Goal: Task Accomplishment & Management: Contribute content

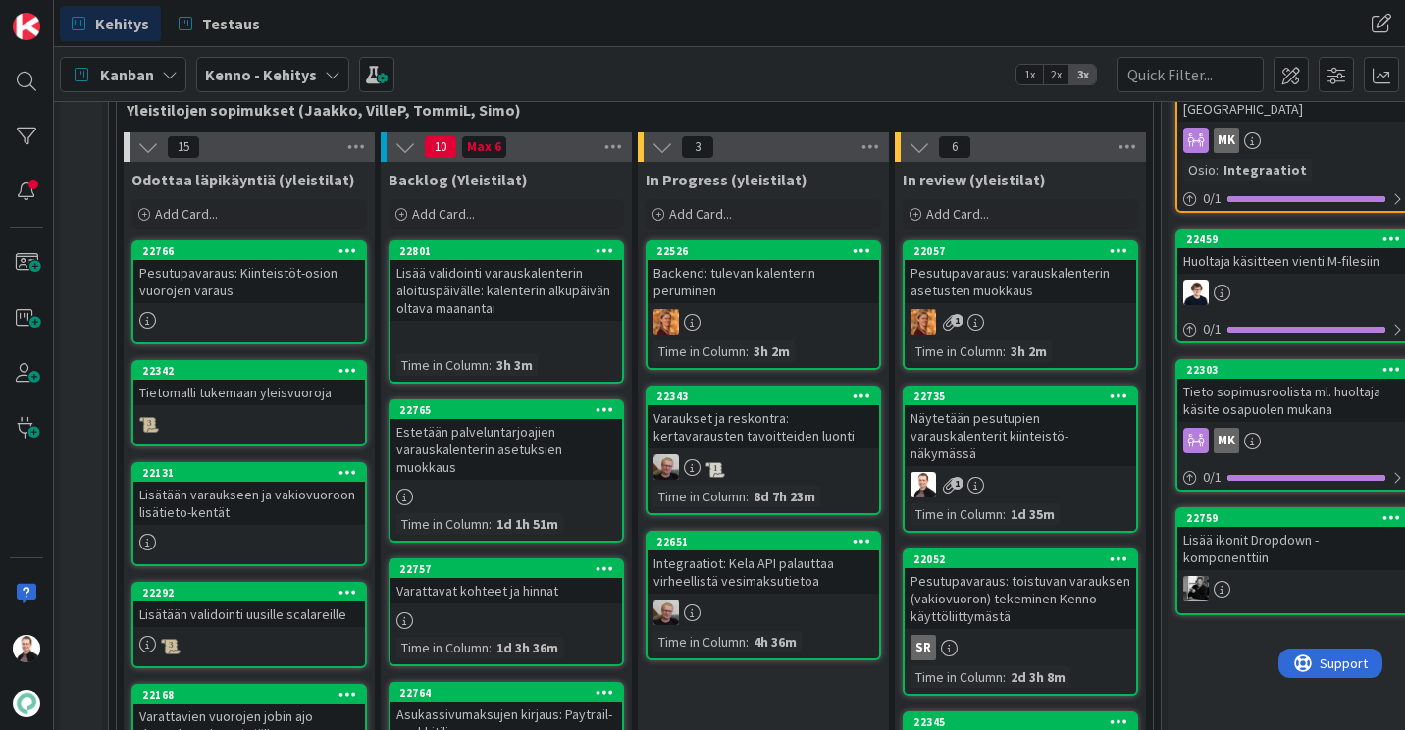
scroll to position [420, 0]
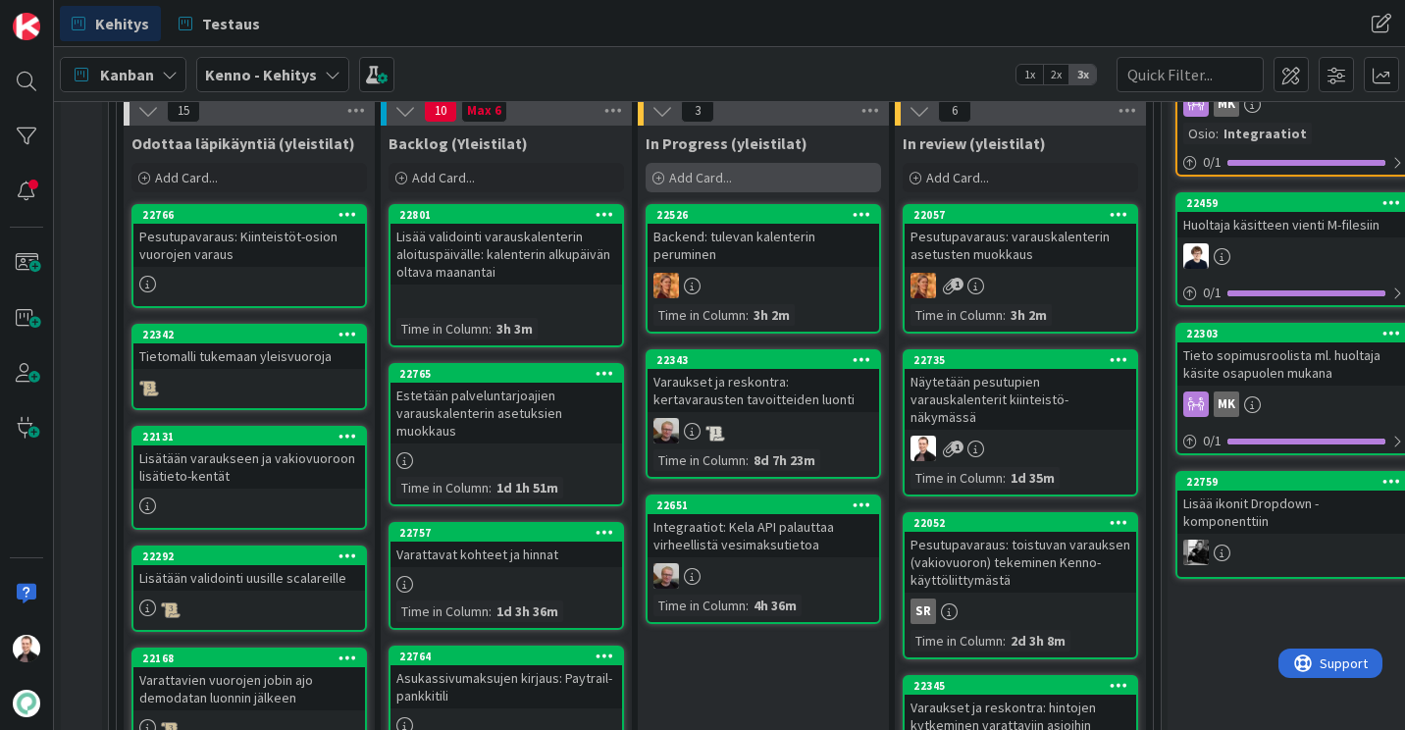
click at [758, 190] on div "Add Card..." at bounding box center [764, 177] width 236 height 29
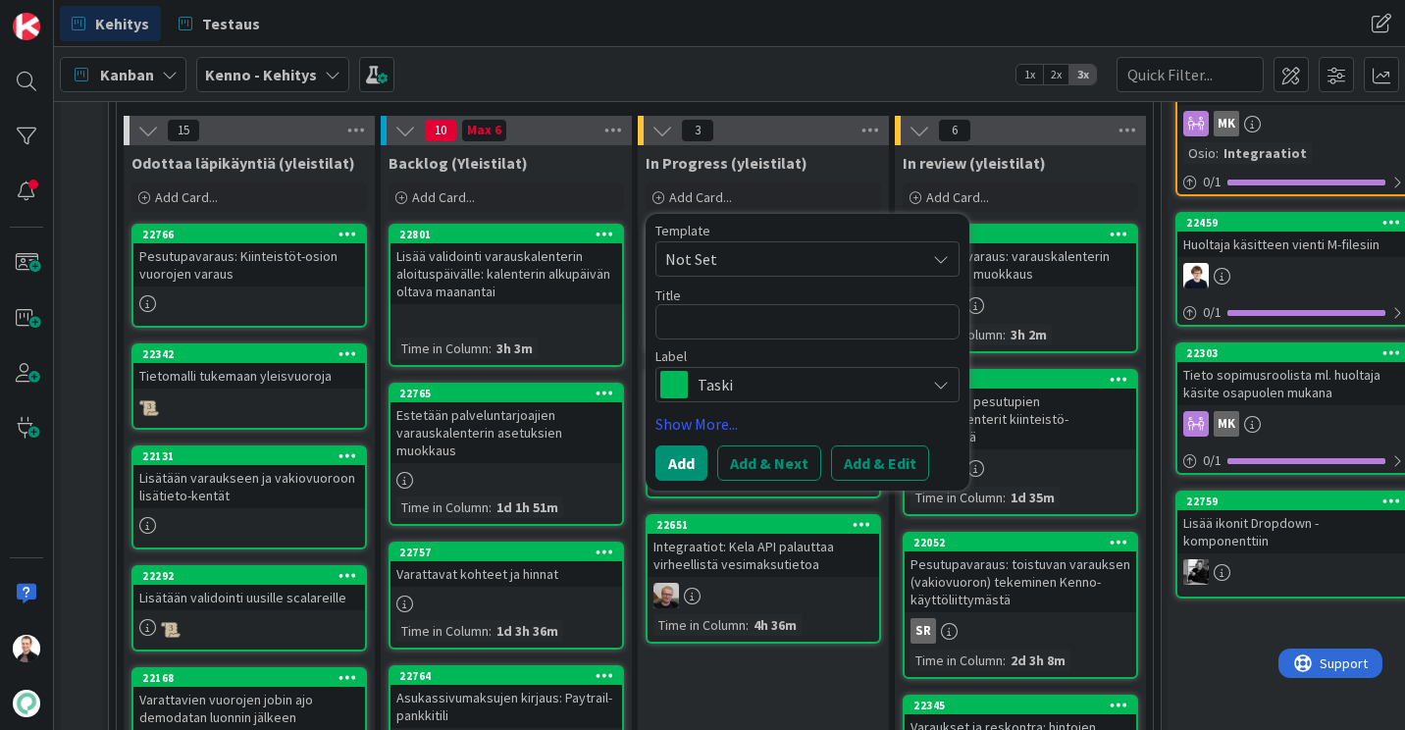
scroll to position [401, 0]
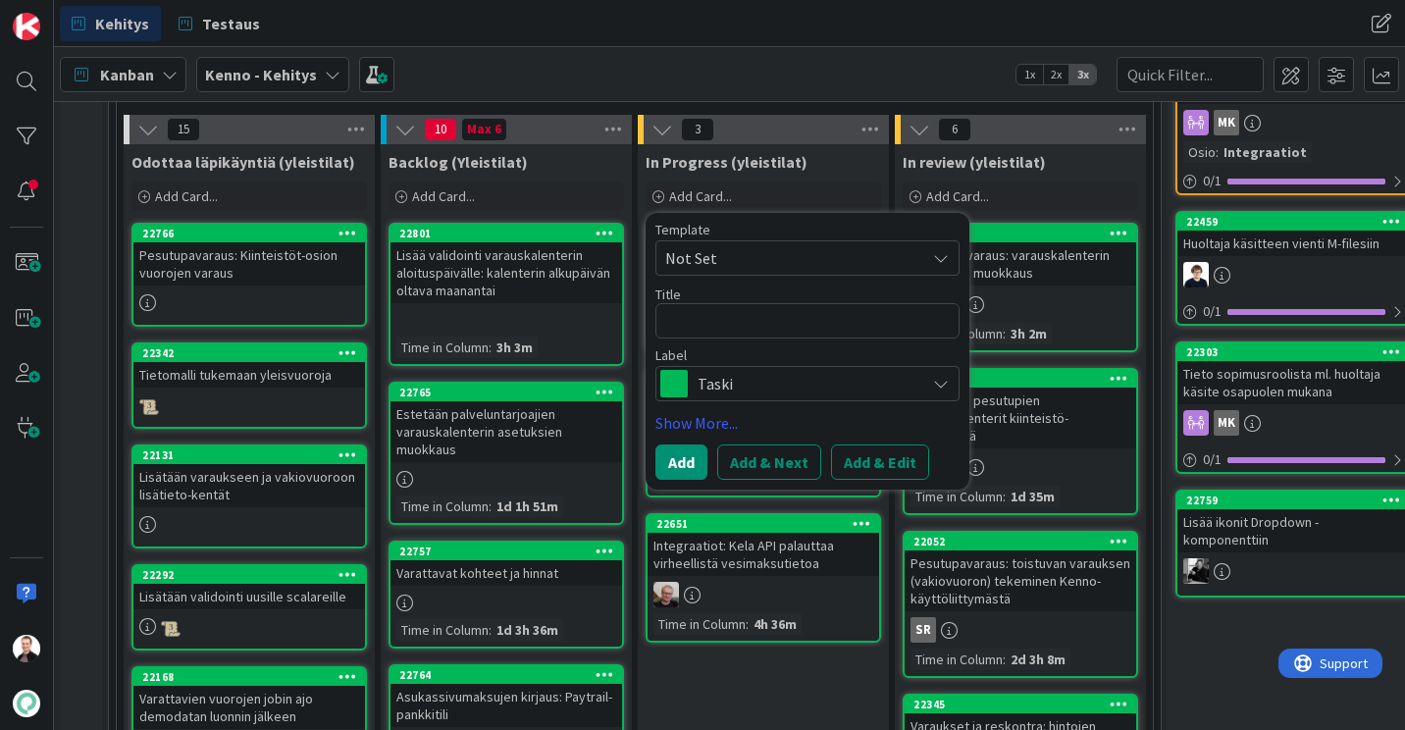
type textarea "x"
type textarea "N"
type textarea "x"
type textarea "Nä"
type textarea "x"
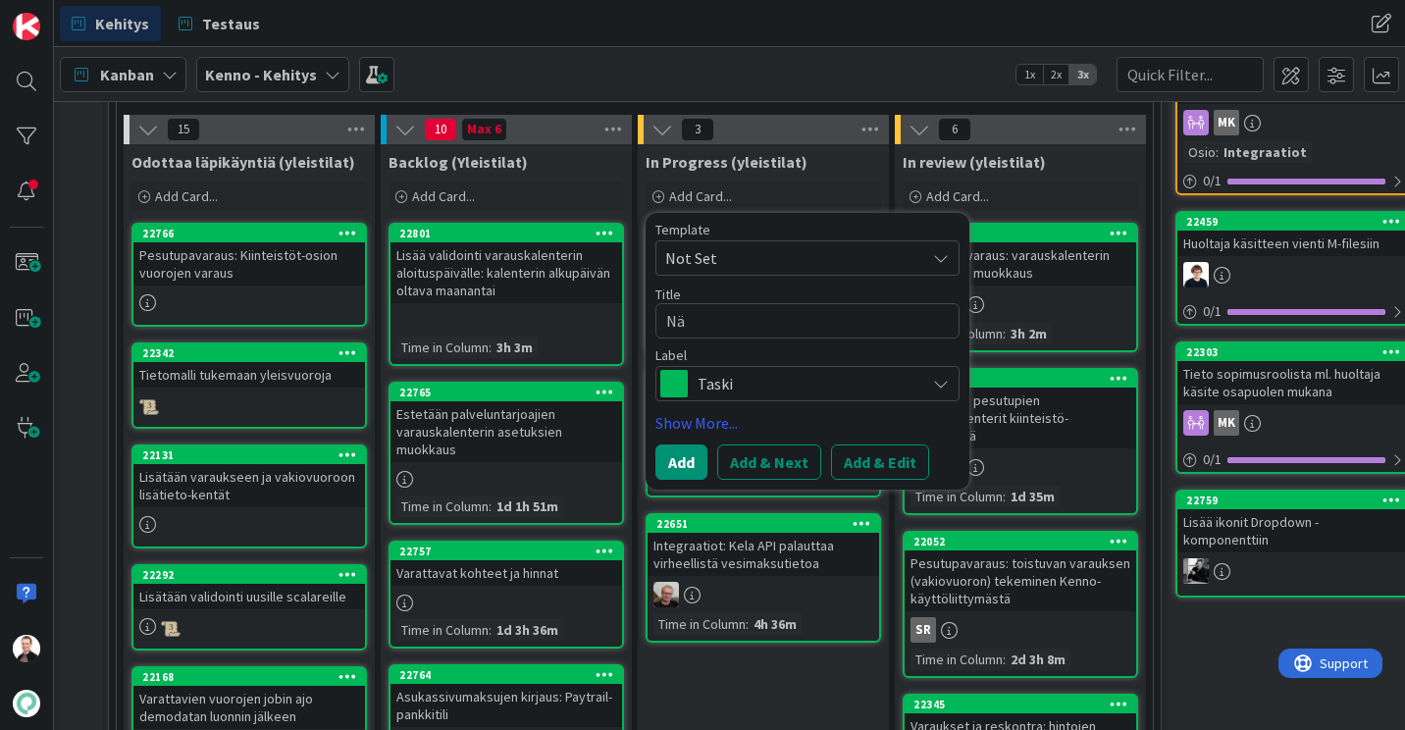
type textarea "Näy"
type textarea "x"
type textarea "Näytä"
type textarea "x"
type textarea "Näytä"
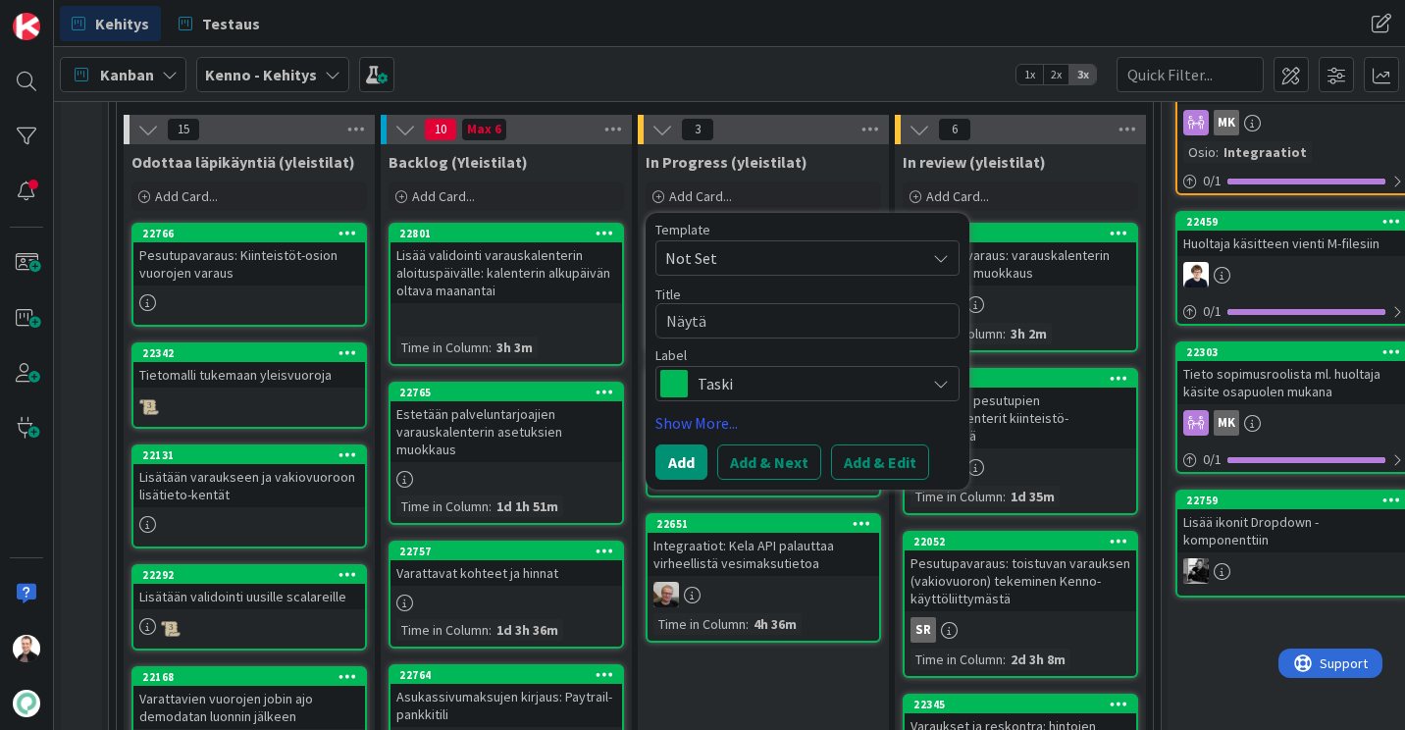
type textarea "x"
type textarea "Näytä oi"
type textarea "x"
type textarea "Näytä oik"
type textarea "x"
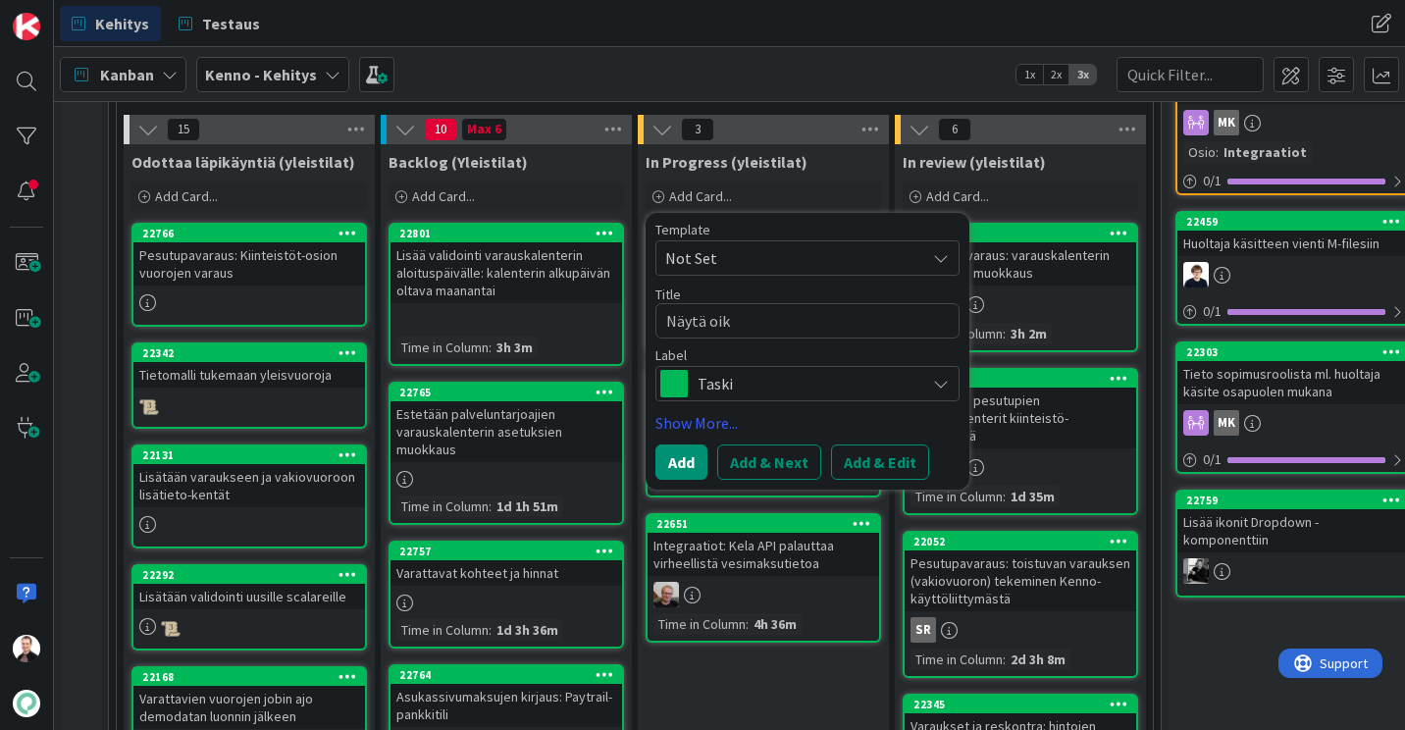
type textarea "Näytä oike"
type textarea "x"
type textarea "Näytä oikea"
type textarea "x"
type textarea "Näytä oikea"
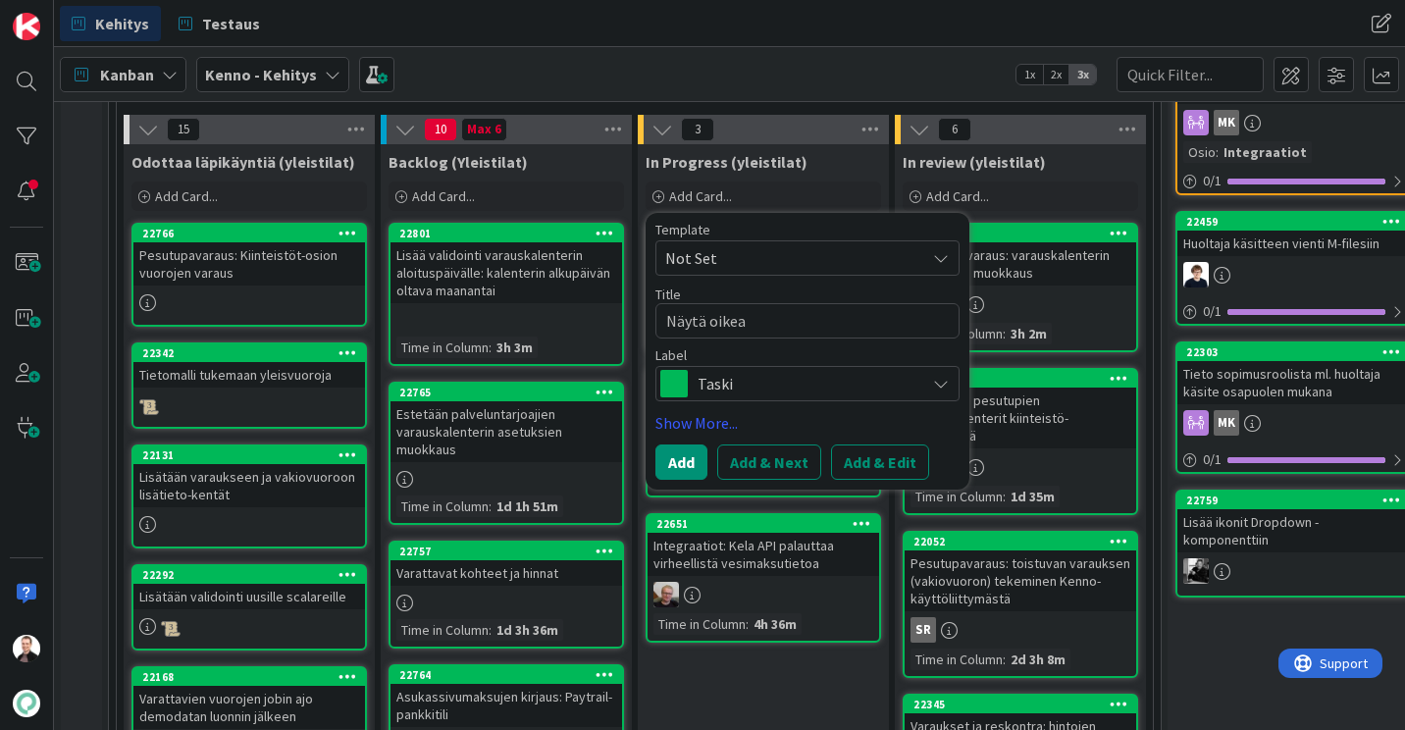
type textarea "x"
type textarea "Näytä oikea k"
type textarea "x"
type textarea "Näytä oikea kal"
type textarea "x"
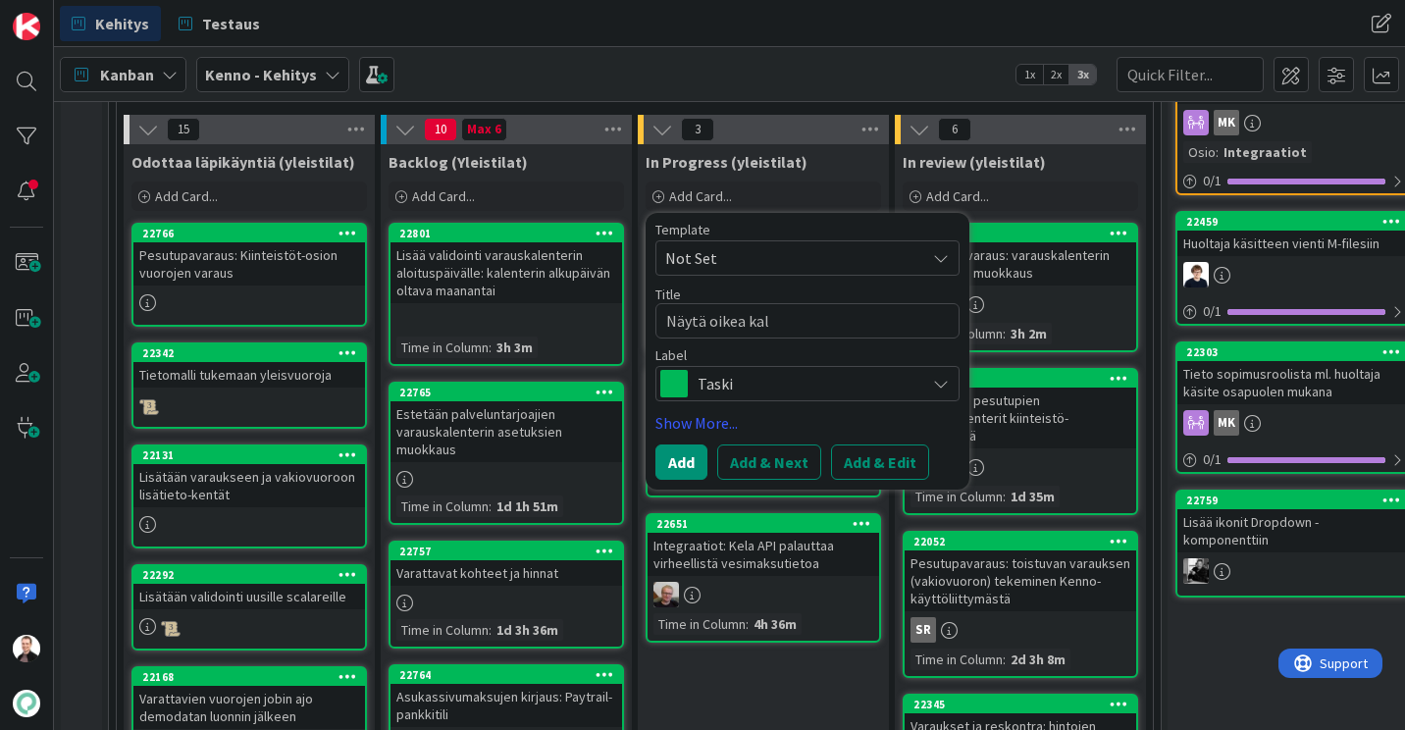
type textarea "Näytä oikea kale"
type textarea "x"
type textarea "Näytä oikea kalen"
type textarea "x"
type textarea "Näytä oikea kalent"
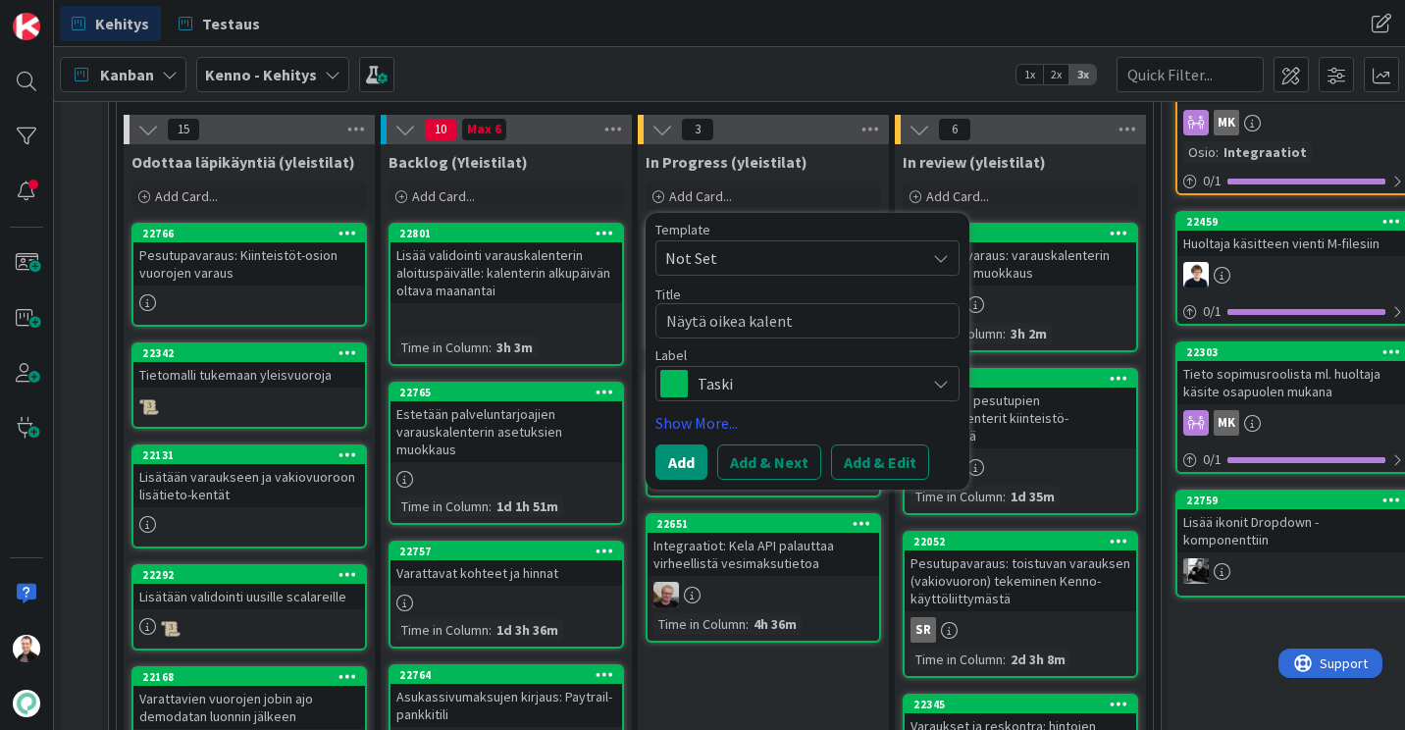
type textarea "x"
type textarea "Näytä oikea kalenter"
type textarea "x"
type textarea "Näytä oikea kalenteri"
type textarea "x"
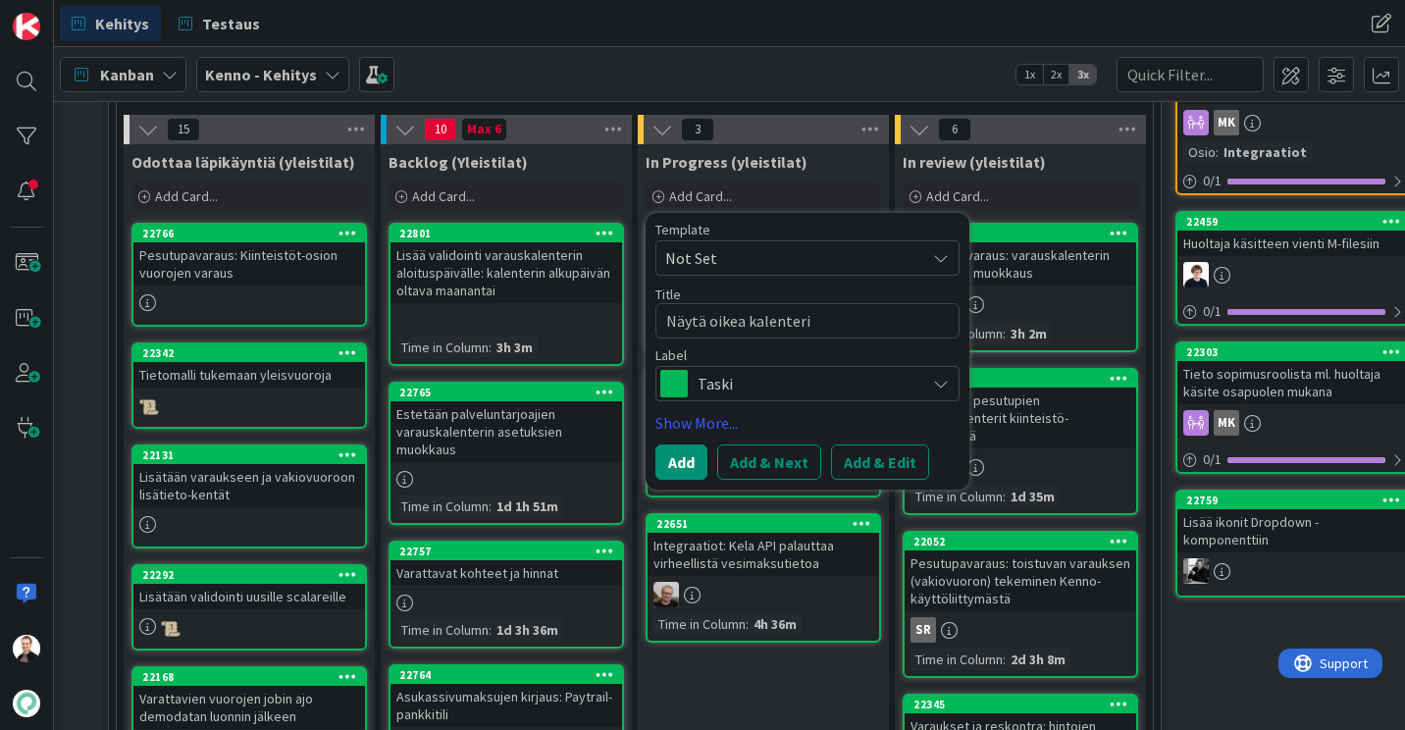
type textarea "Näytä oikea kalenteriv"
type textarea "x"
type textarea "Näytä oikea kalenterive"
type textarea "x"
type textarea "Näytä oikea kalenteriver"
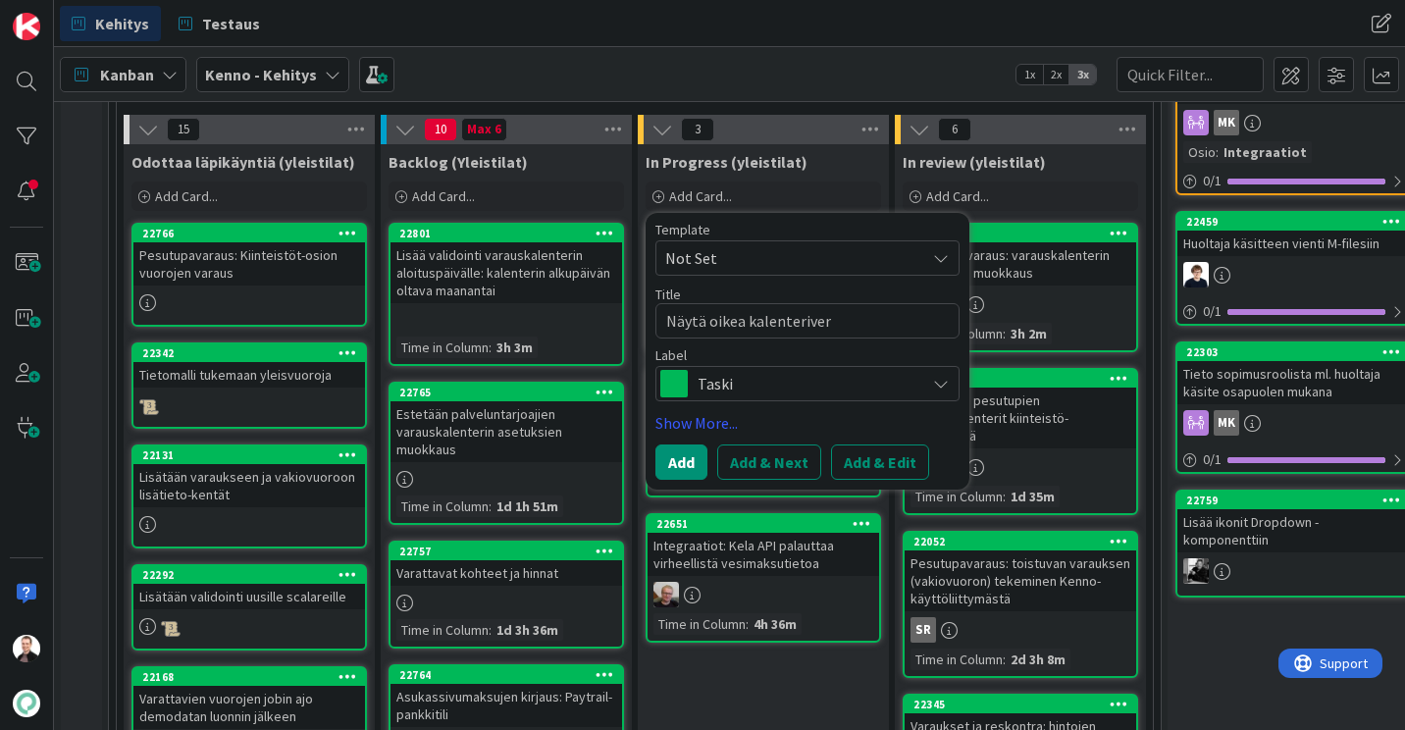
type textarea "x"
type textarea "Näytä oikea kalenterivers"
type textarea "x"
type textarea "Näytä oikea kalenteriversio"
type textarea "x"
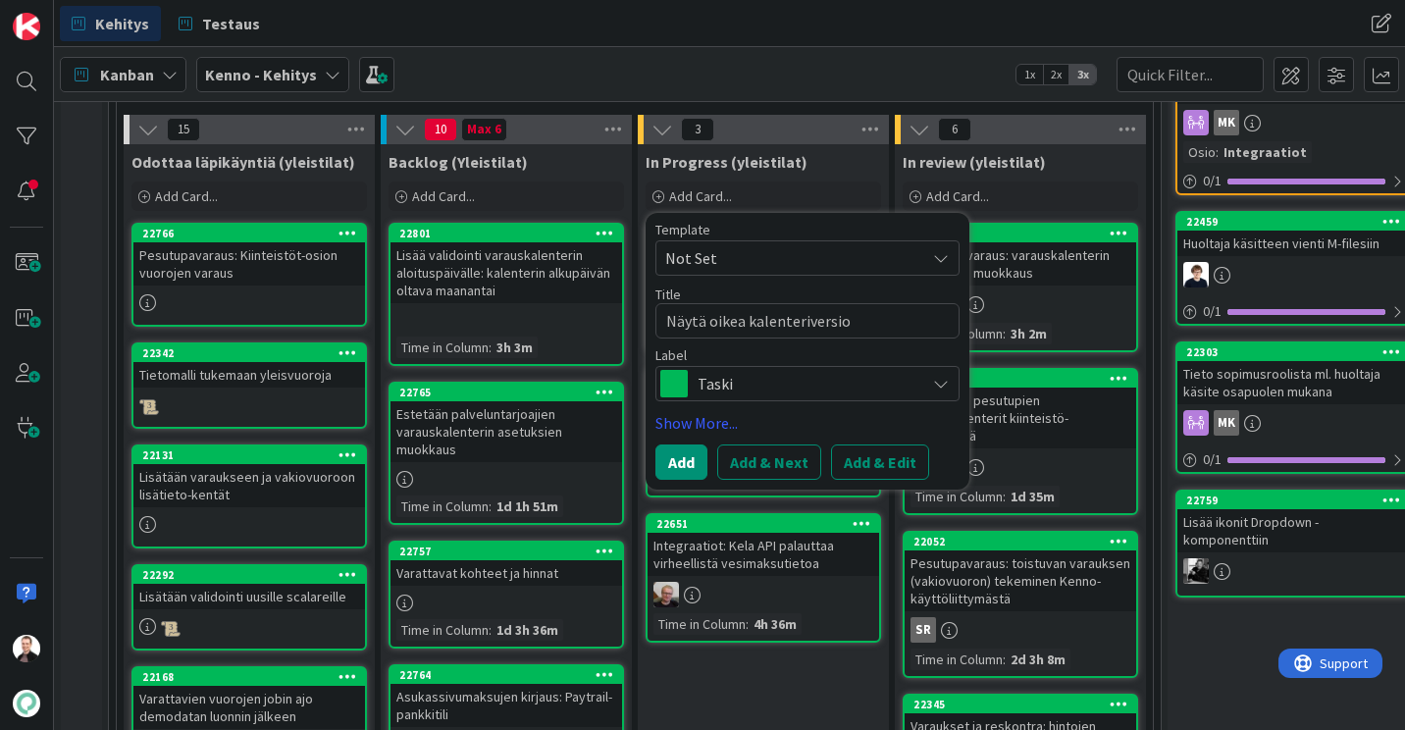
type textarea "Näytä oikea kalenteriversio"
type textarea "x"
type textarea "Näytä oikea kalenteriversio so"
type textarea "x"
type textarea "Näytä oikea kalenteriversio sop"
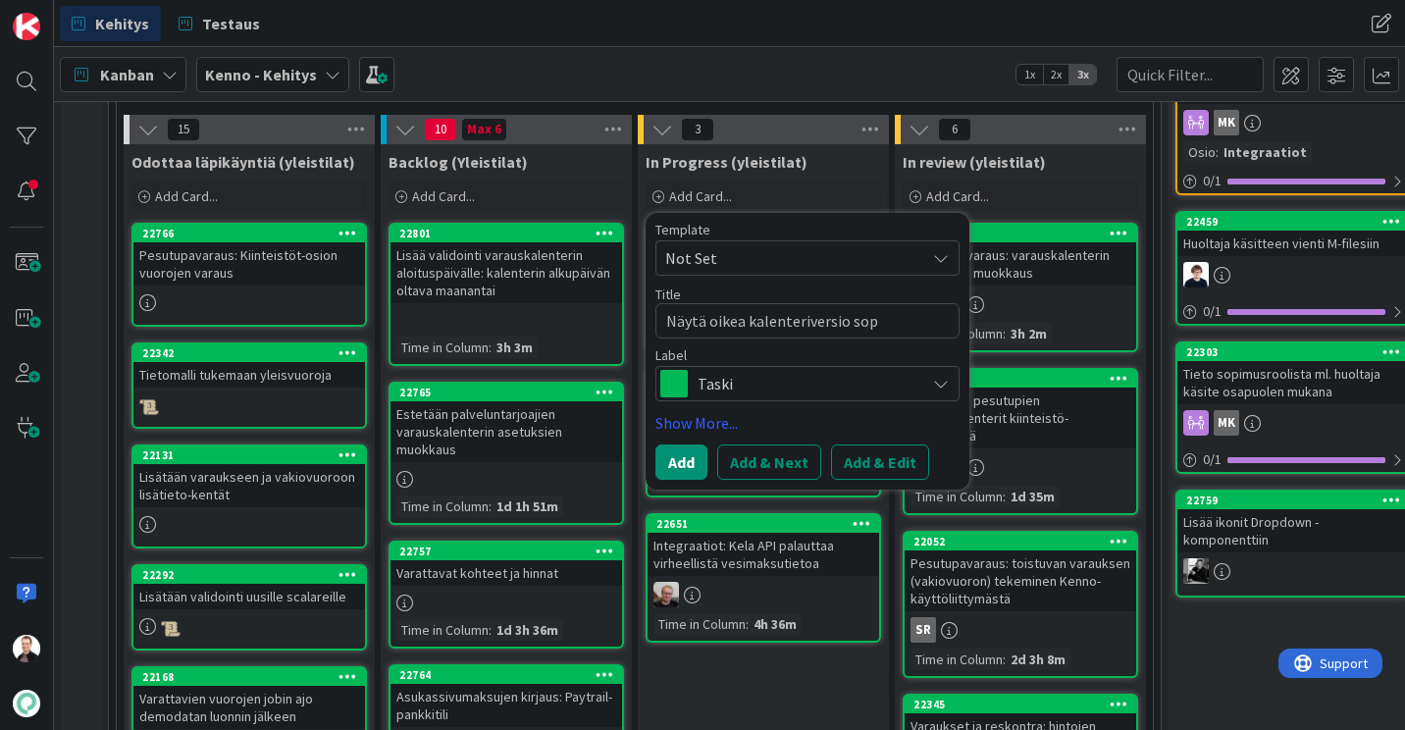
type textarea "x"
type textarea "Näytä oikea kalenteriversio sopi"
type textarea "x"
type textarea "Näytä oikea kalenteriversio sopim"
type textarea "x"
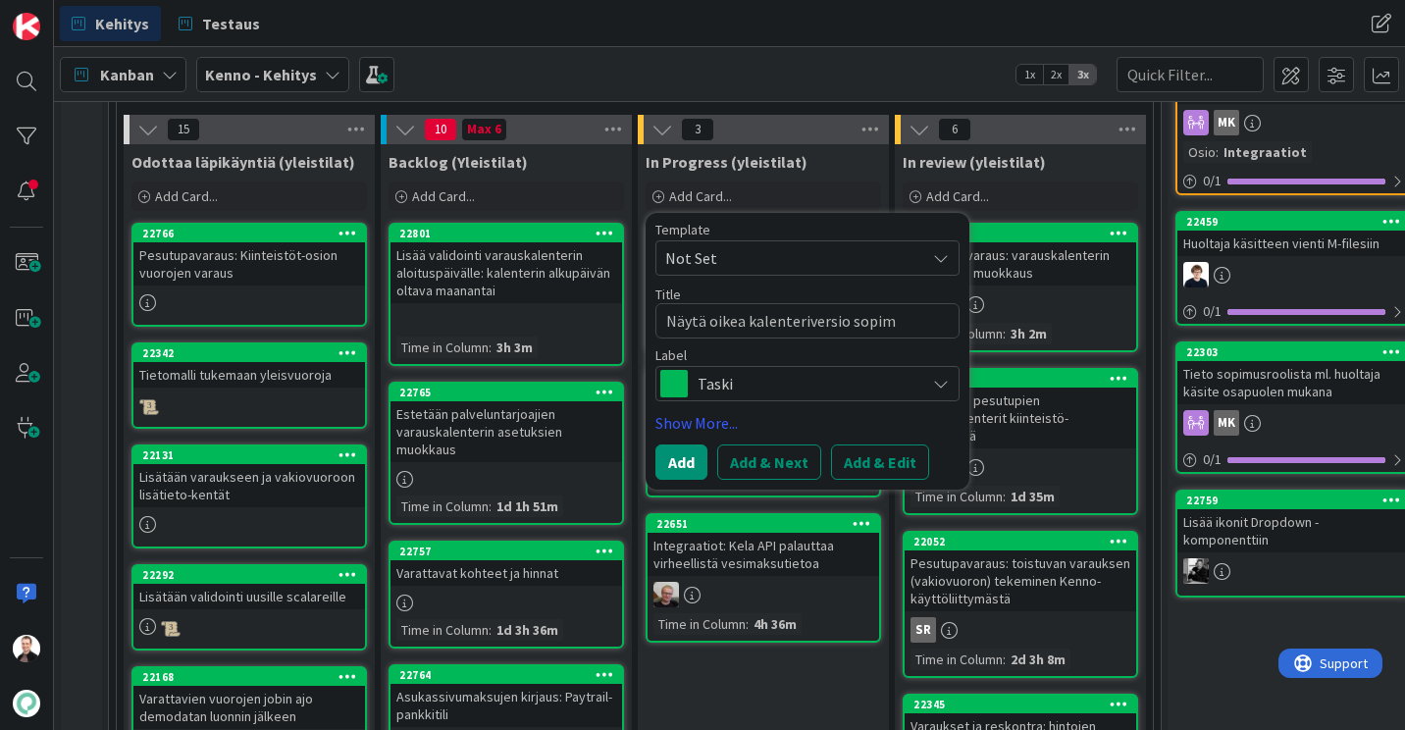
type textarea "Näytä oikea kalenteriversio sopimu"
type textarea "x"
type textarea "Näytä oikea kalenteriversio sopimuk"
type textarea "x"
type textarea "Näytä oikea kalenteriversio sopimuks"
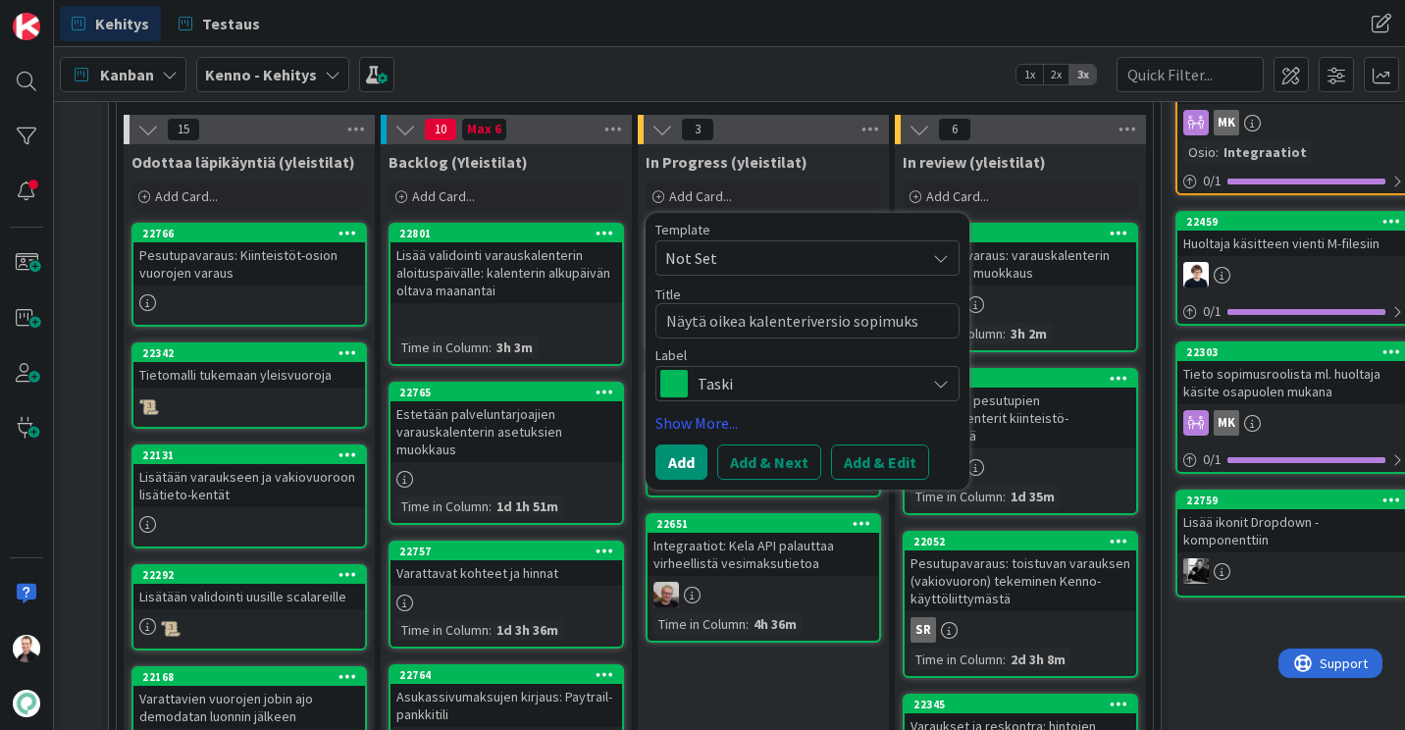
type textarea "x"
type textarea "Näytä oikea kalenteriversio sopimukse"
type textarea "x"
type textarea "Näytä oikea kalenteriversio sopimukset"
type textarea "x"
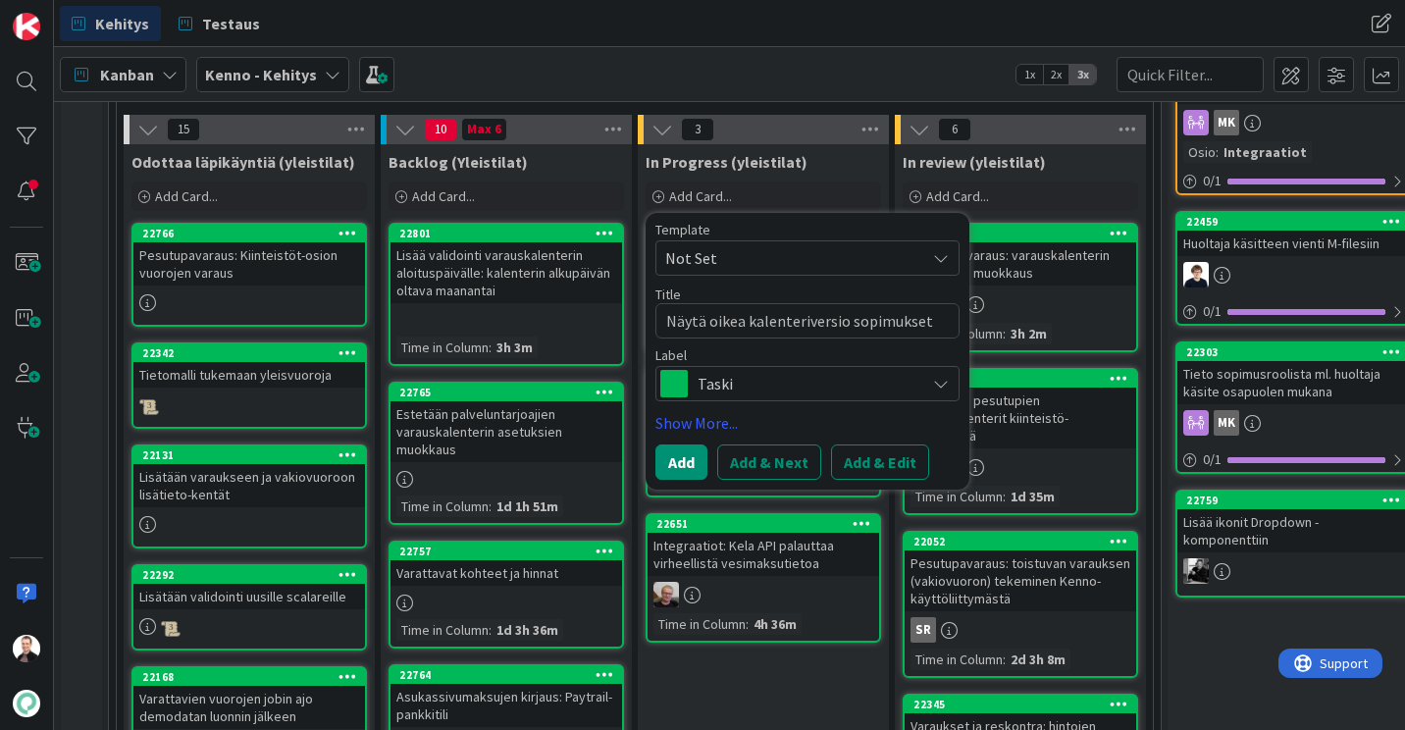
type textarea "Näytä oikea kalenteriversio sopimukset"
type textarea "x"
type textarea "Näytä oikea kalenteriversio sopimukset j"
type textarea "x"
type textarea "Näytä oikea kalenteriversio sopimukset ja"
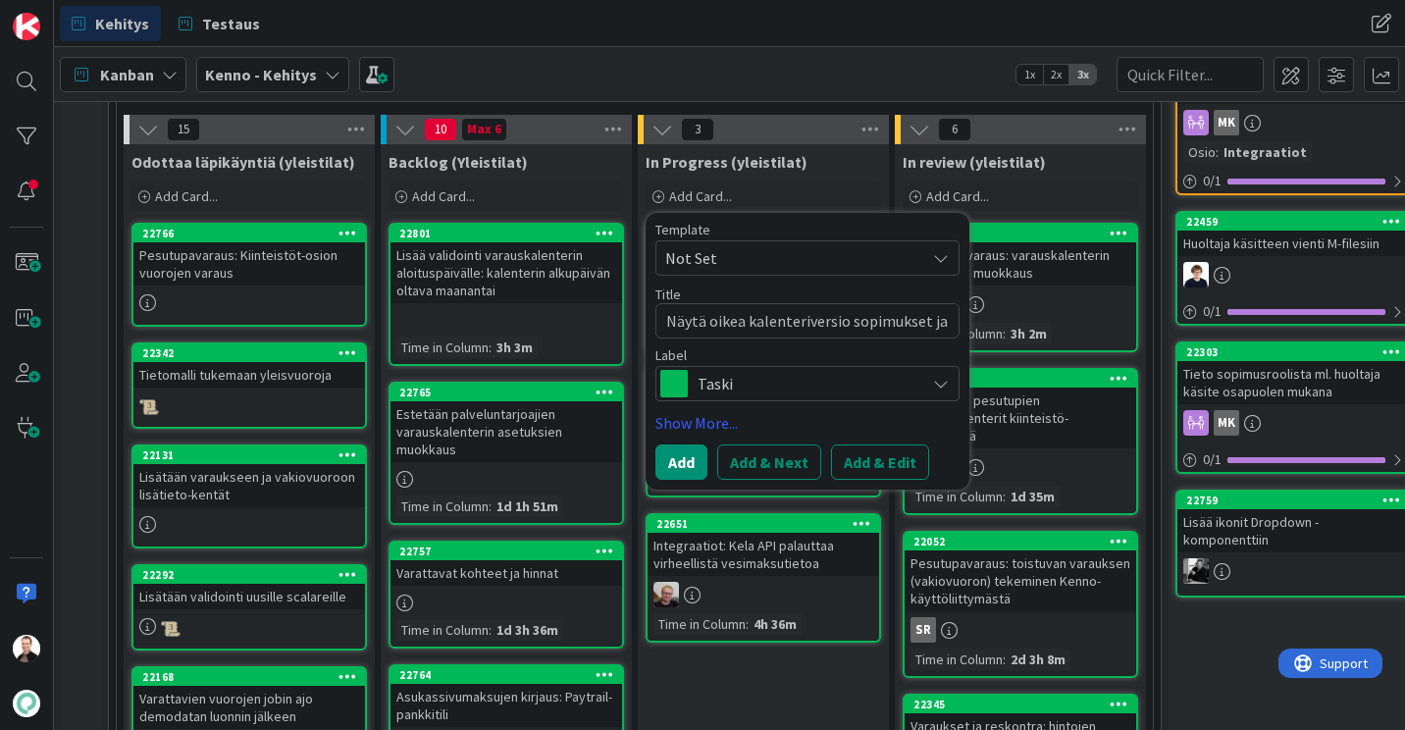
type textarea "x"
type textarea "Näytä oikea kalenteriversio sopimukset ja"
type textarea "x"
type textarea "Näytä oikea kalenteriversio sopimukset ja k"
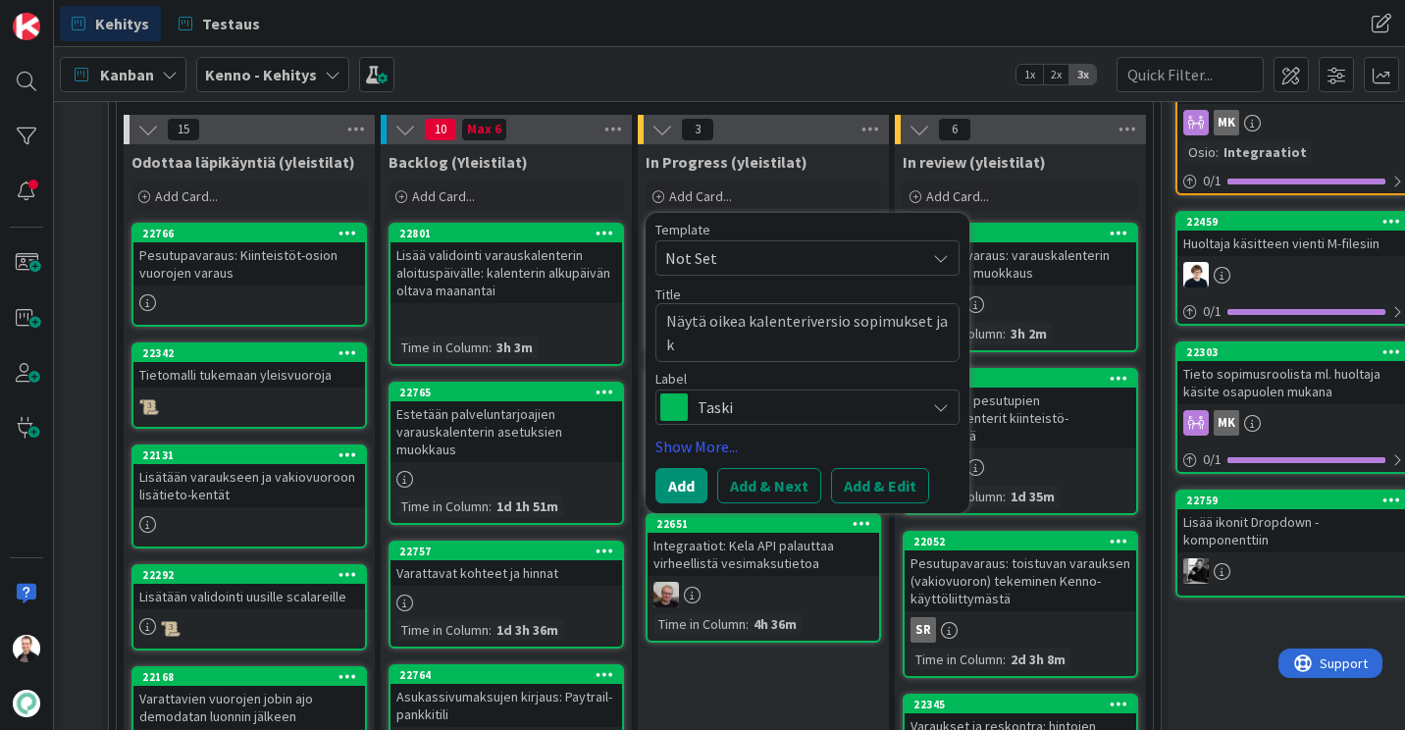
type textarea "x"
type textarea "Näytä oikea kalenteriversio sopimukset ja ki"
type textarea "x"
type textarea "Näytä oikea kalenteriversio sopimukset ja kii"
type textarea "x"
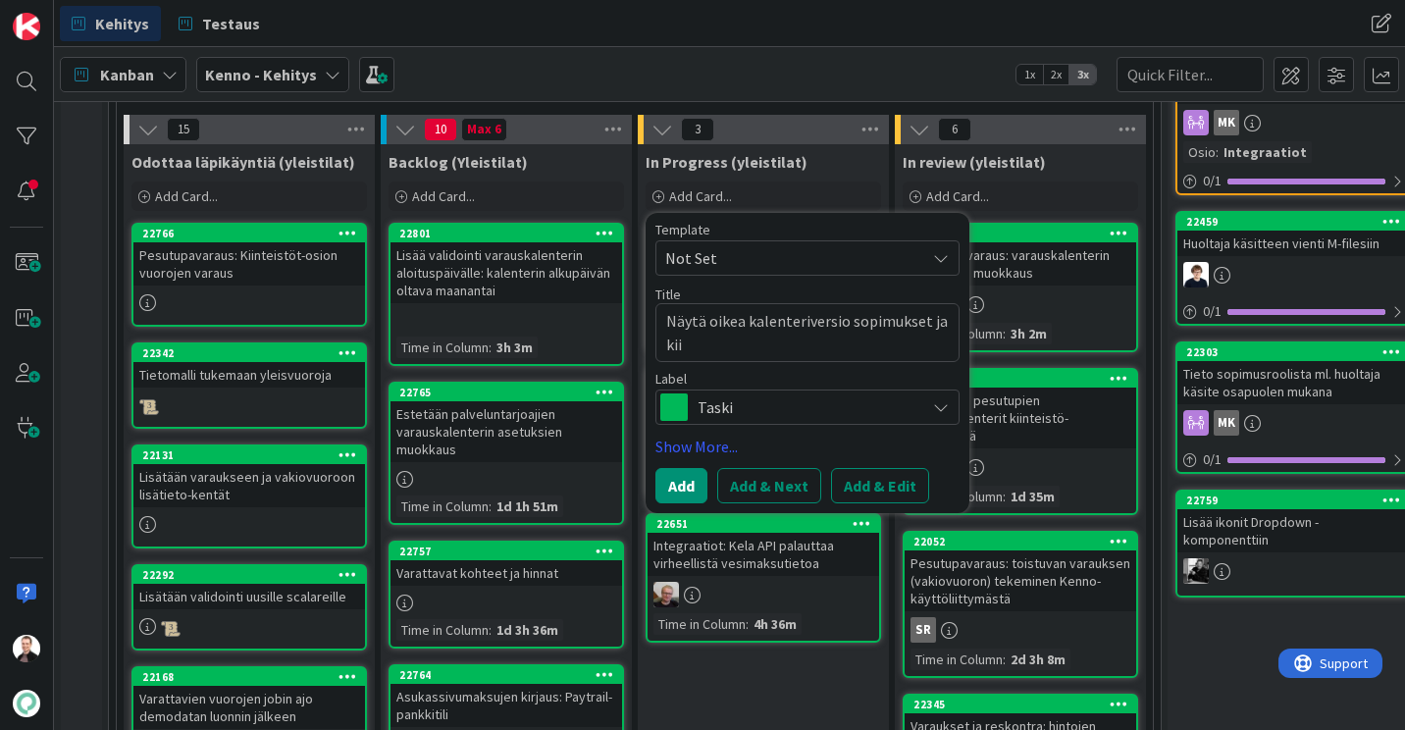
type textarea "Näytä oikea kalenteriversio sopimukset ja kiin"
type textarea "x"
type textarea "Näytä oikea kalenteriversio sopimukset ja kiint"
type textarea "x"
type textarea "Näytä oikea kalenteriversio sopimukset ja kiinte"
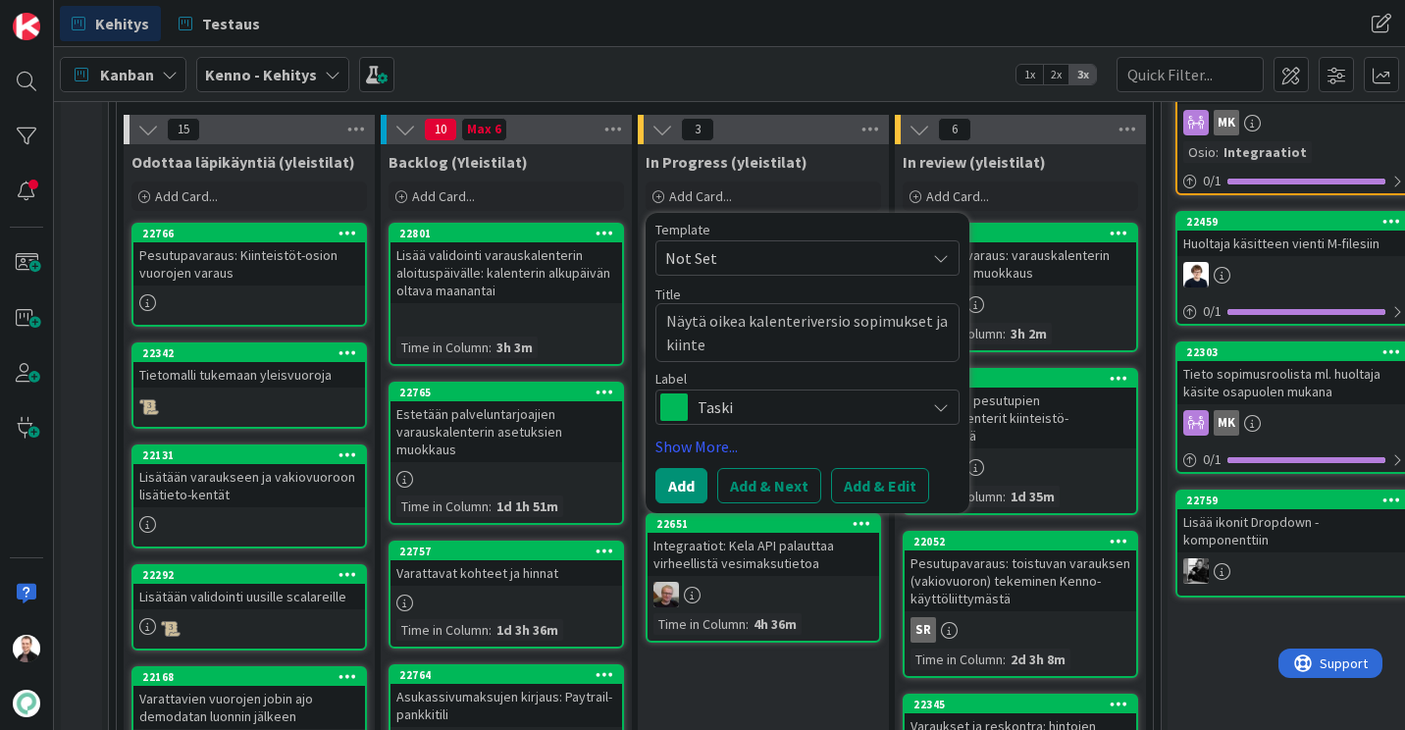
type textarea "x"
type textarea "Näytä oikea kalenteriversio sopimukset ja kiintei"
type textarea "x"
type textarea "Näytä oikea kalenteriversio sopimukset ja kiinteist"
type textarea "x"
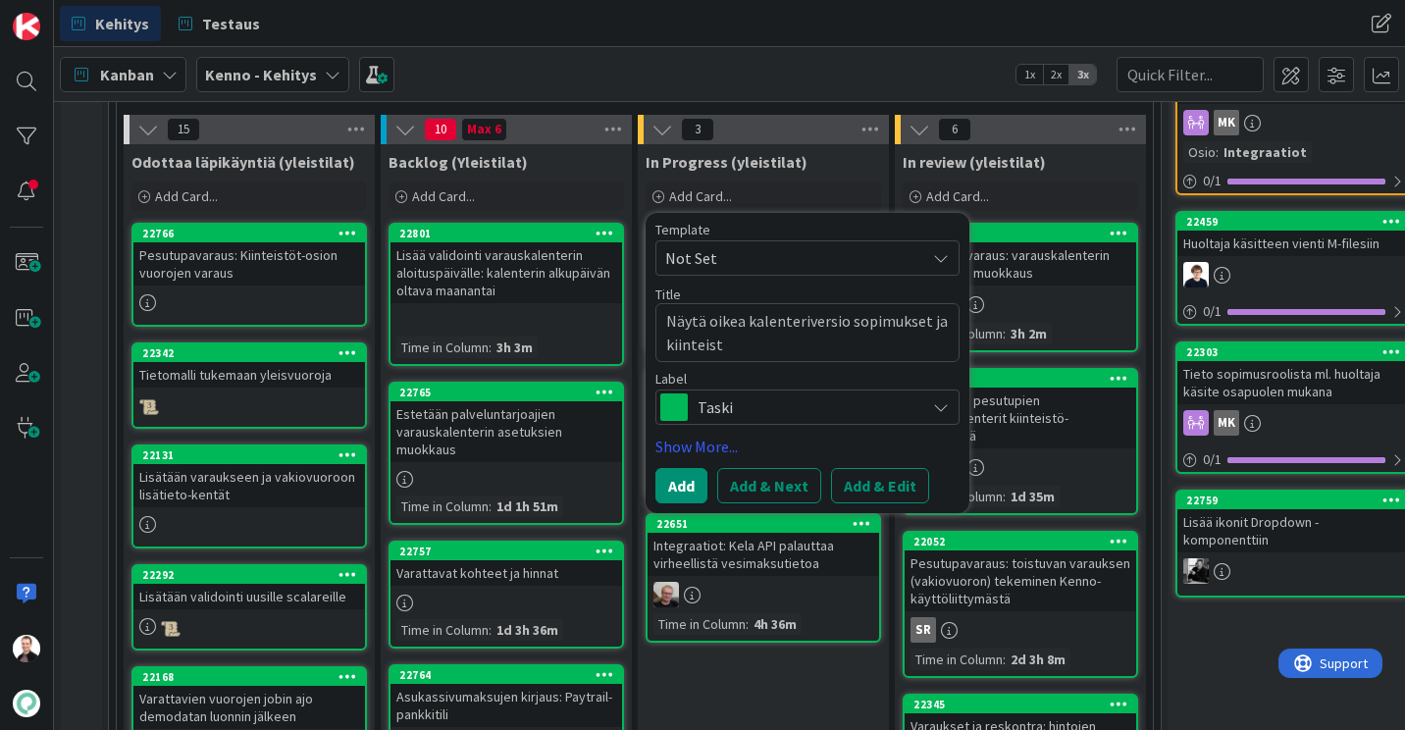
type textarea "Näytä oikea kalenteriversio sopimukset ja kiinteistö"
type textarea "x"
type textarea "Näytä oikea kalenteriversio sopimukset ja kiinteistöt"
type textarea "x"
type textarea "Näytä oikea kalenteriversio sopimukset ja kiinteistöt"
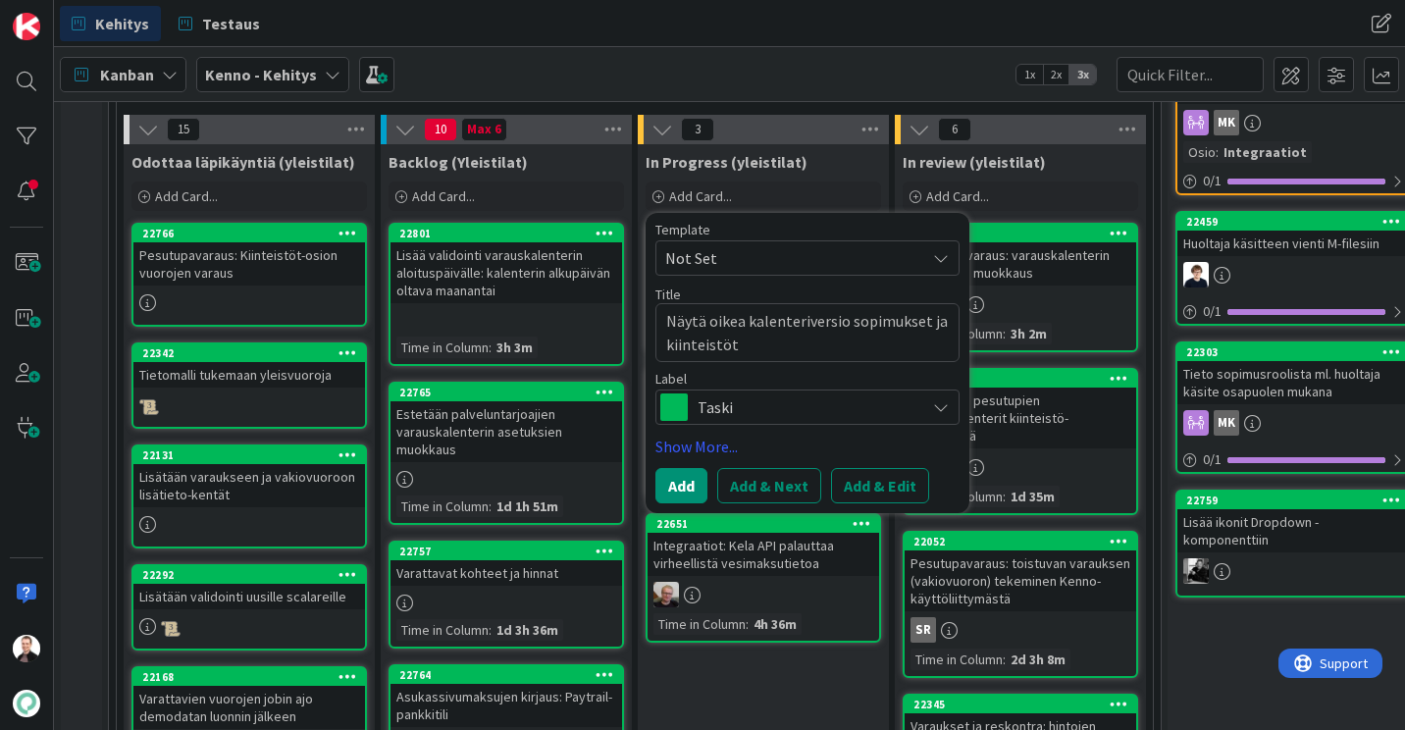
type textarea "x"
type textarea "Näytä oikea kalenteriversio sopimukset ja kiinteistöt n"
type textarea "x"
type textarea "Näytä oikea kalenteriversio sopimukset ja kiinteistöt nä"
type textarea "x"
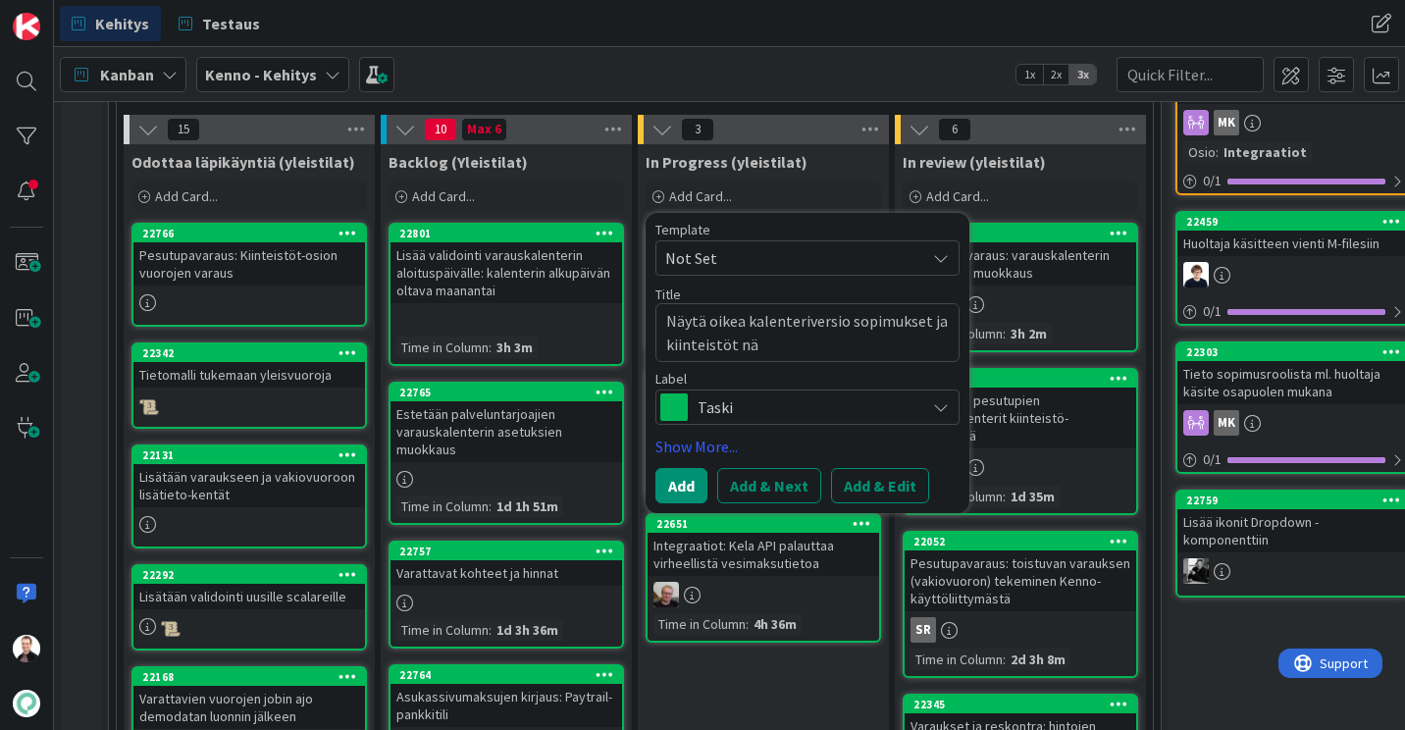
type textarea "Näytä oikea kalenteriversio sopimukset ja kiinteistöt näk"
type textarea "x"
type textarea "Näytä oikea kalenteriversio sopimukset ja kiinteistöt näky"
type textarea "x"
type textarea "Näytä oikea kalenteriversio sopimukset ja kiinteistöt näkym"
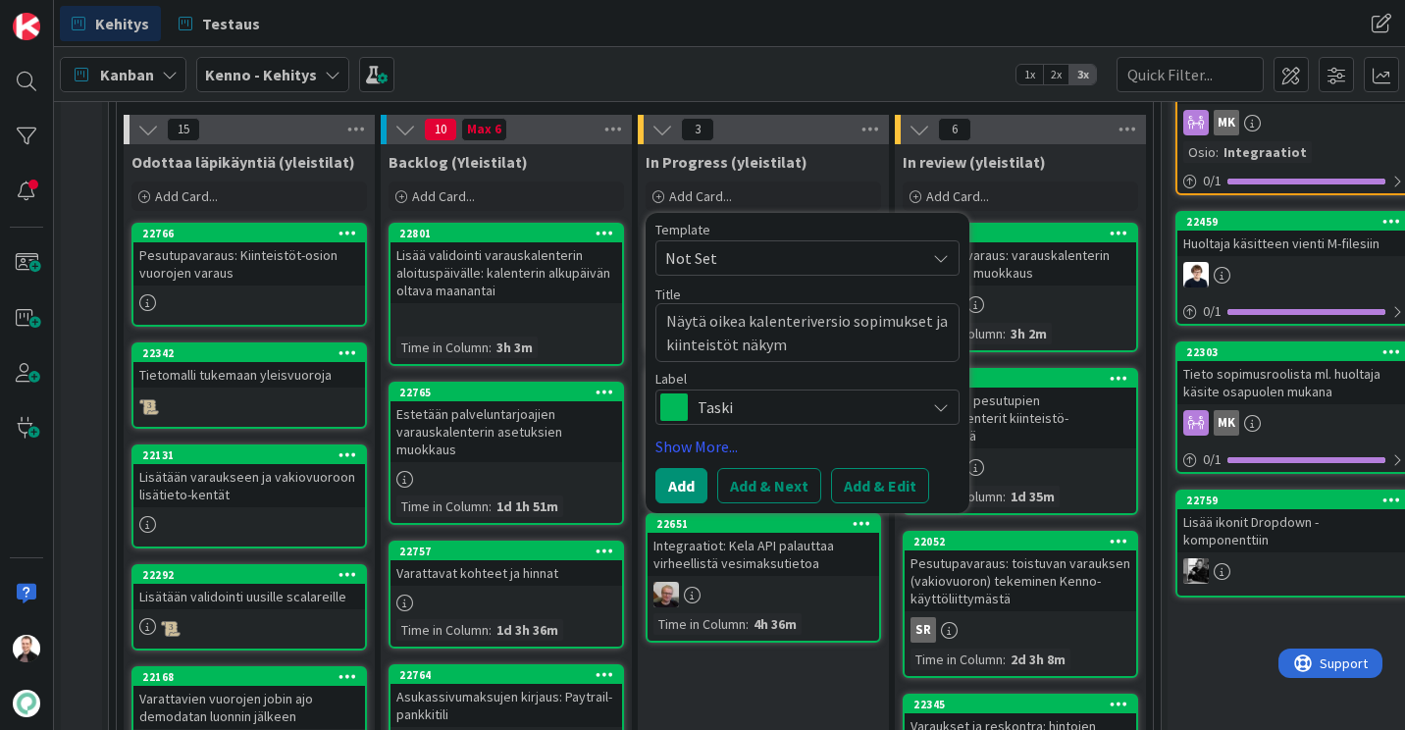
type textarea "x"
type textarea "Näytä oikea kalenteriversio sopimukset ja kiinteistöt näkymä"
type textarea "x"
type textarea "Näytä oikea kalenteriversio sopimukset ja kiinteistöt näkymäs"
type textarea "x"
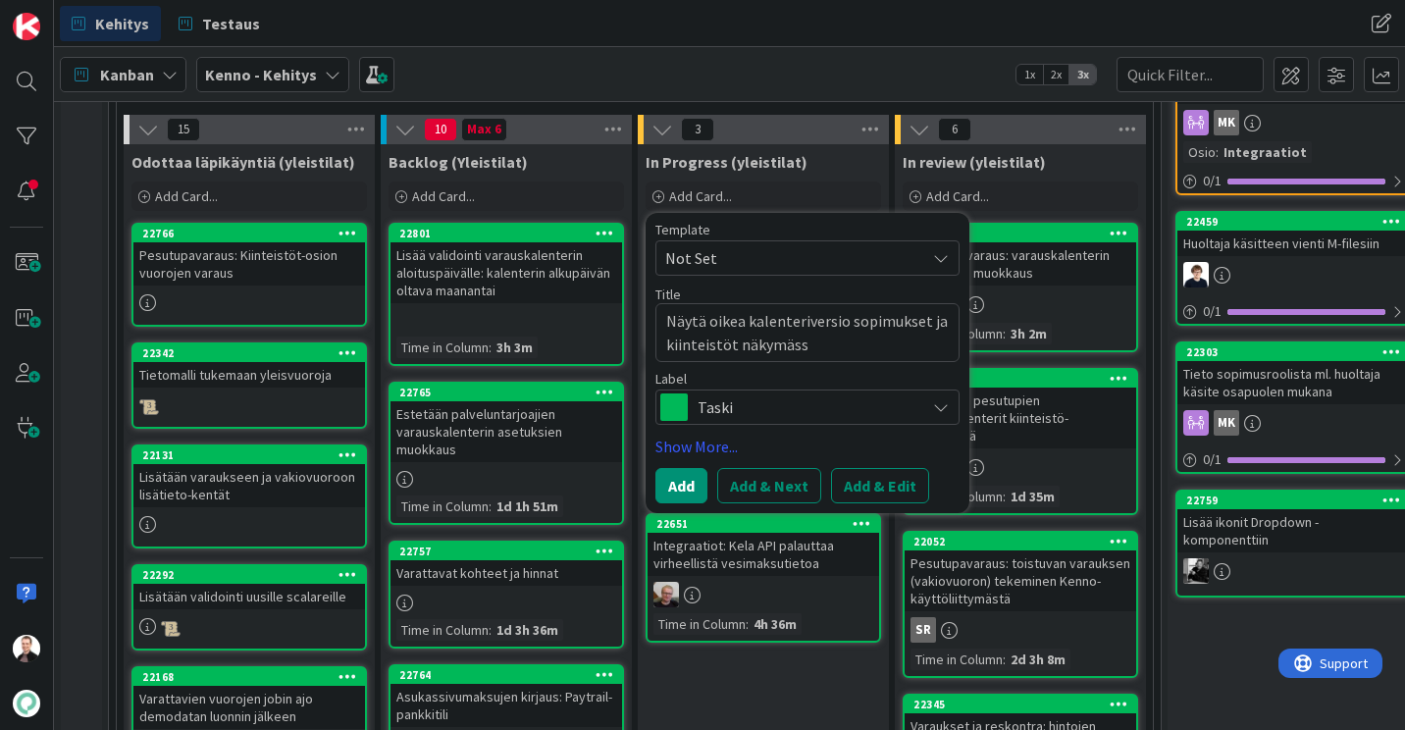
type textarea "Näytä oikea kalenteriversio sopimukset ja kiinteistöt näkymässä"
click at [667, 325] on textarea "Näytä oikea kalenteriversio sopimukset ja kiinteistöt näkymässä" at bounding box center [807, 332] width 304 height 59
type textarea "x"
type textarea "PNäytä oikea kalenteriversio sopimukset ja kiinteistöt näkymässä"
type textarea "x"
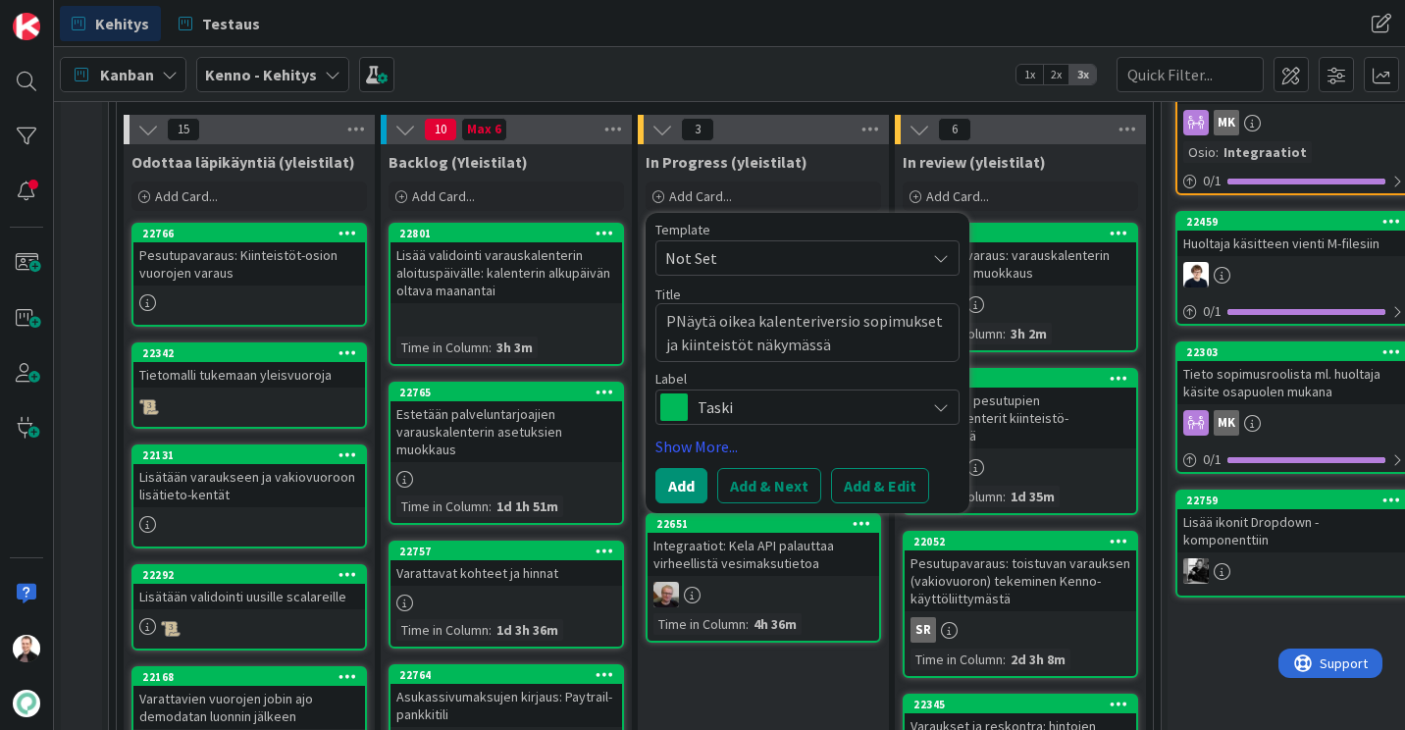
type textarea "PeNäytä oikea kalenteriversio sopimukset ja kiinteistöt näkymässä"
type textarea "x"
type textarea "PesuNäytä oikea kalenteriversio sopimukset ja kiinteistöt näkymässä"
type textarea "x"
type textarea "PesutuNäytä oikea kalenteriversio sopimukset ja kiinteistöt näkymässä"
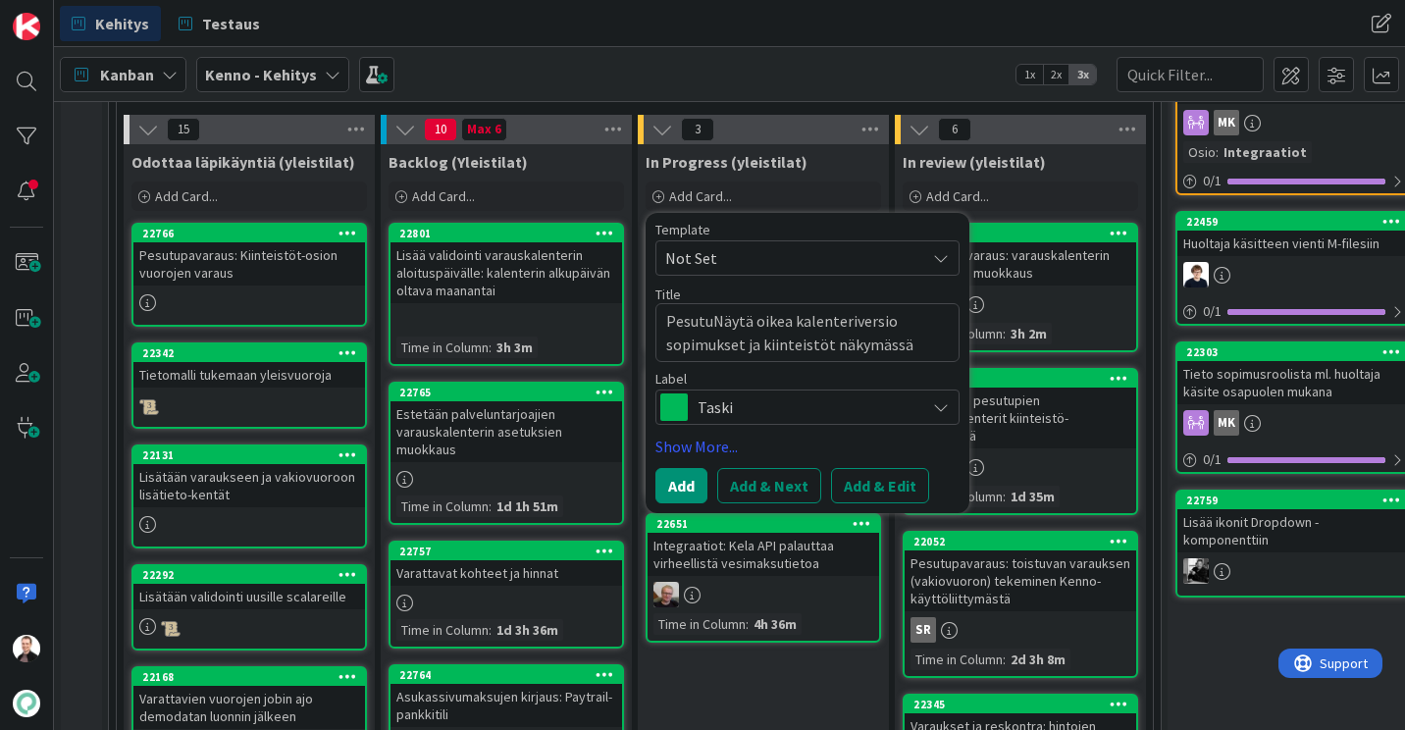
type textarea "x"
type textarea "PesutupNäytä oikea kalenteriversio sopimukset ja kiinteistöt näkymässä"
type textarea "x"
type textarea "PesutupaNäytä oikea kalenteriversio sopimukset ja kiinteistöt näkymässä"
type textarea "x"
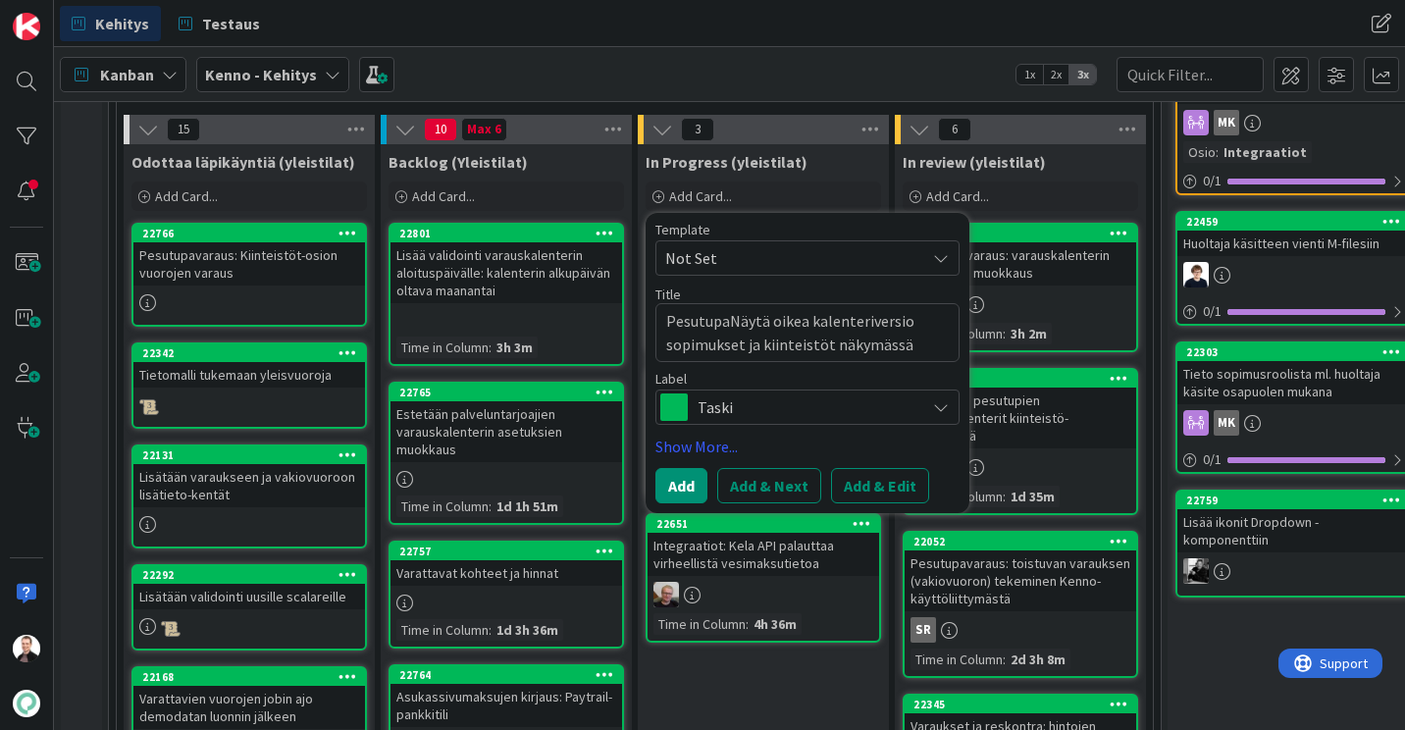
type textarea "PesutupavNäytä oikea kalenteriversio sopimukset ja kiinteistöt näkymässä"
type textarea "x"
type textarea "PesutupavaNäytä oikea kalenteriversio sopimukset ja kiinteistöt näkymässä"
type textarea "x"
type textarea "PesutupavarNäytä oikea kalenteriversio sopimukset ja kiinteistöt näkymässä"
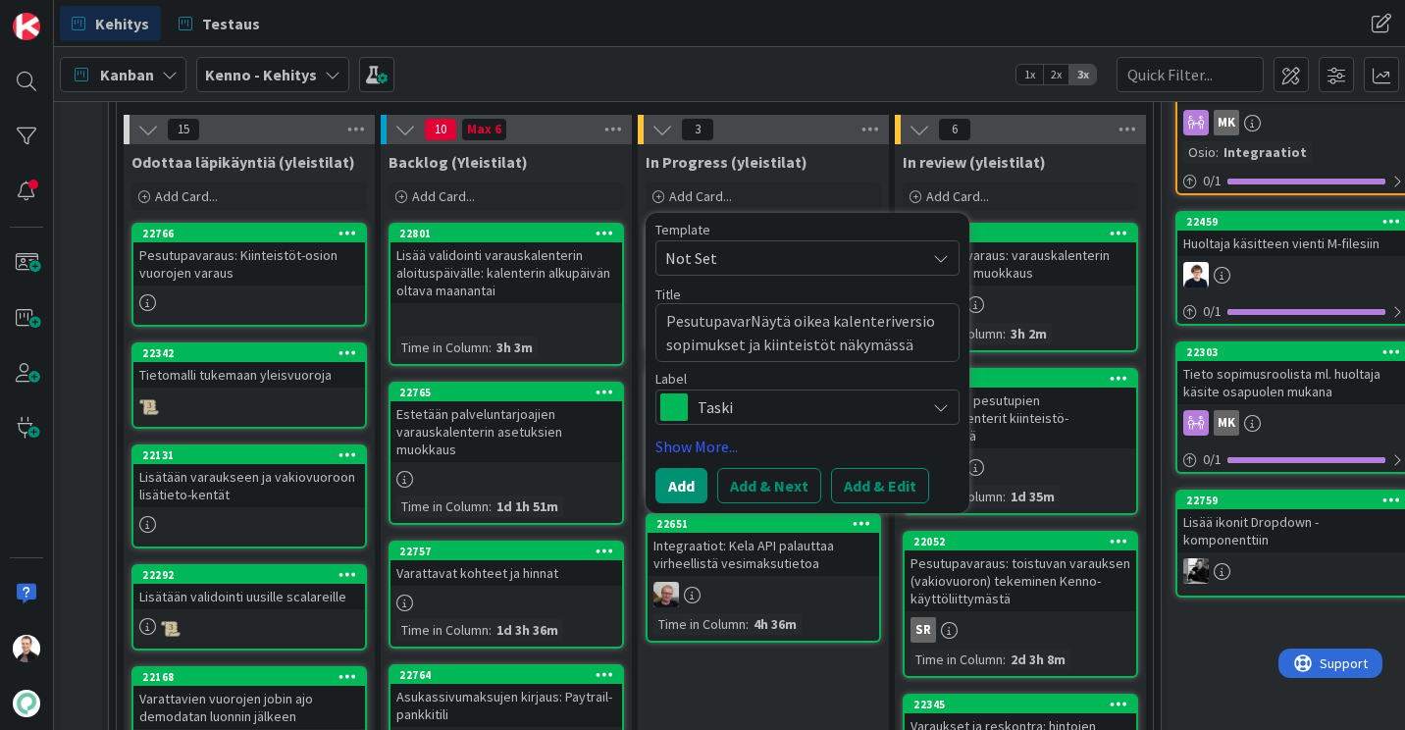
type textarea "x"
type textarea "PesutupavaraNäytä oikea kalenteriversio sopimukset ja kiinteistöt näkymässä"
type textarea "x"
type textarea "PesutupavarauNäytä oikea kalenteriversio sopimukset ja kiinteistöt näkymässä"
type textarea "x"
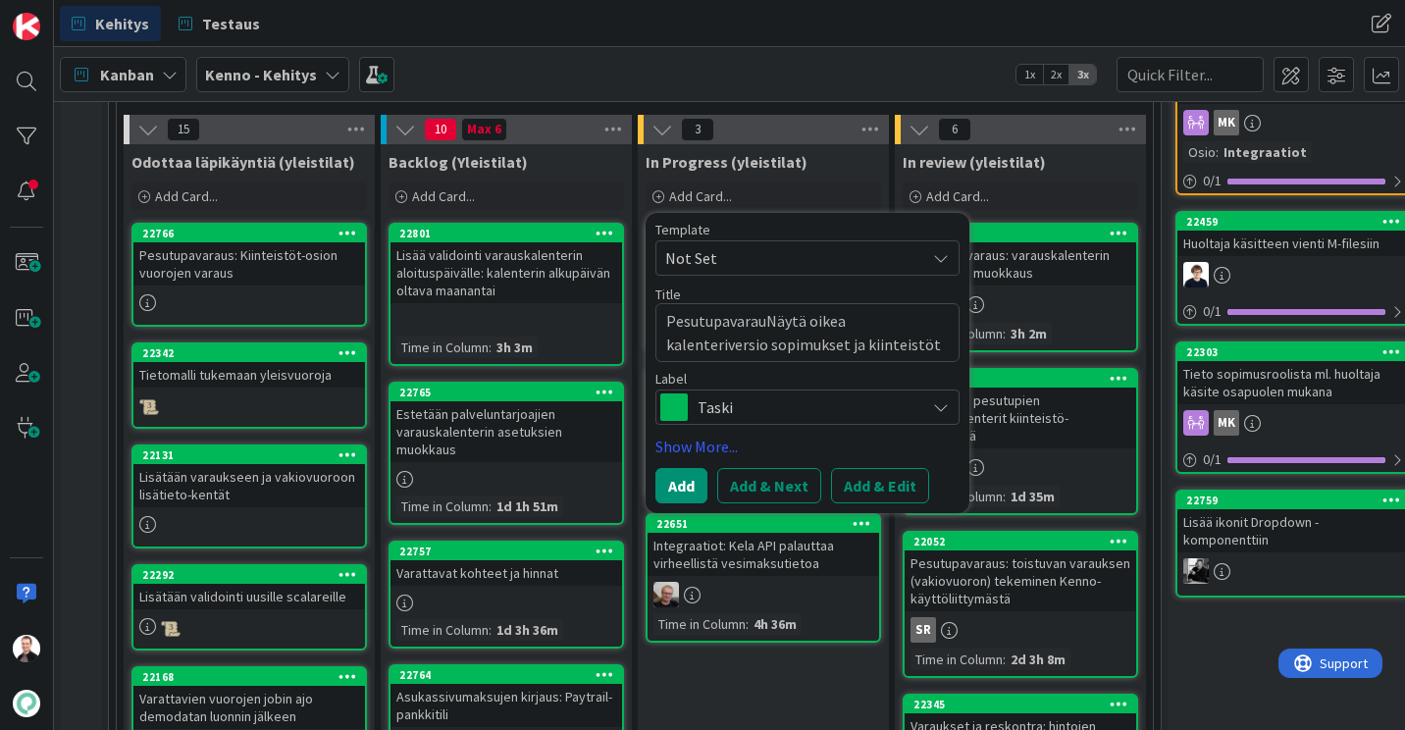
type textarea "PesutupavaraukNäytä oikea kalenteriversio sopimukset ja kiinteistöt näkymässä"
type textarea "x"
type textarea "PesutupavaraukseNäytä oikea kalenteriversio sopimukset ja kiinteistöt näkymässä"
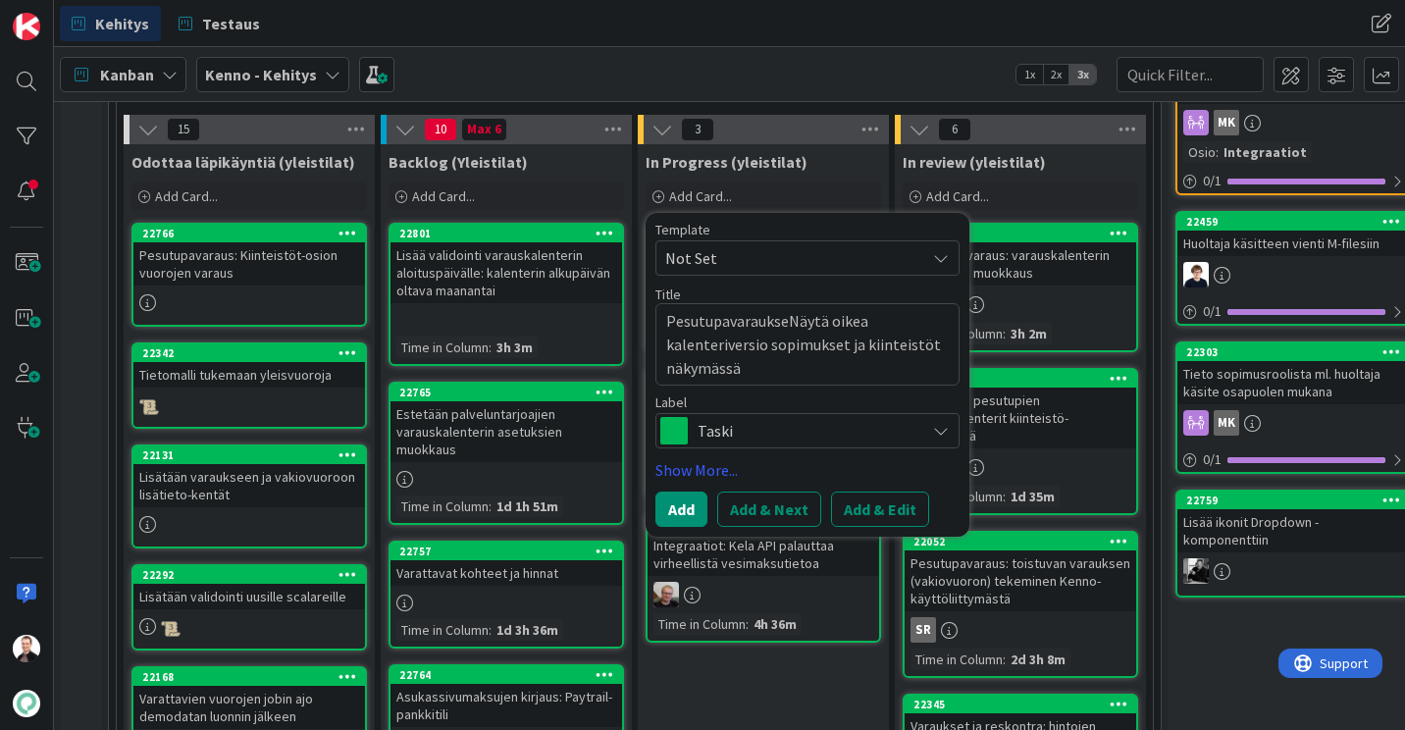
type textarea "x"
type textarea "PesutupavarauksetNäytä oikea kalenteriversio sopimukset ja kiinteistöt näkymässä"
type textarea "x"
type textarea "Pesutupavaraukset:Näytä oikea kalenteriversio sopimukset ja kiinteistöt näkymäs…"
type textarea "x"
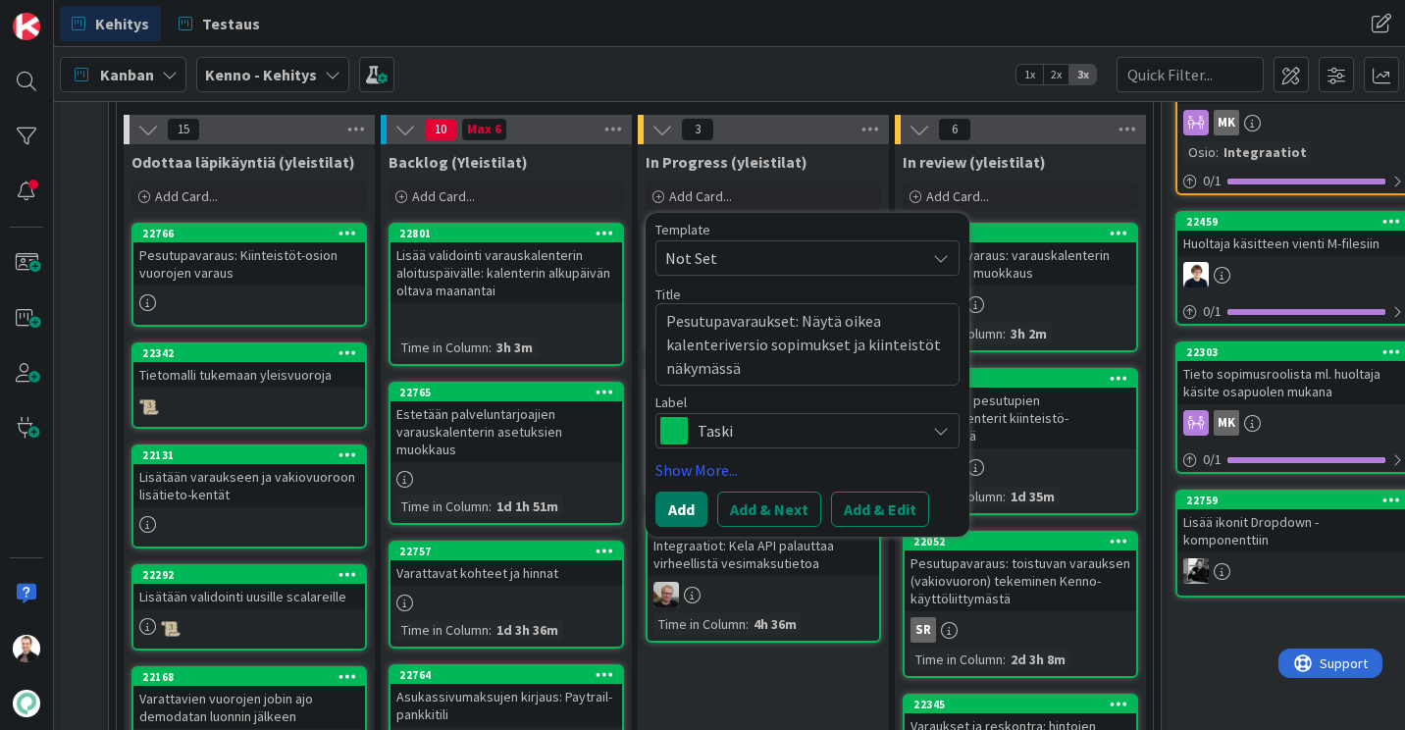
type textarea "Pesutupavaraukset: Näytä oikea kalenteriversio sopimukset ja kiinteistöt näkymä…"
click at [683, 506] on button "Add" at bounding box center [681, 509] width 52 height 35
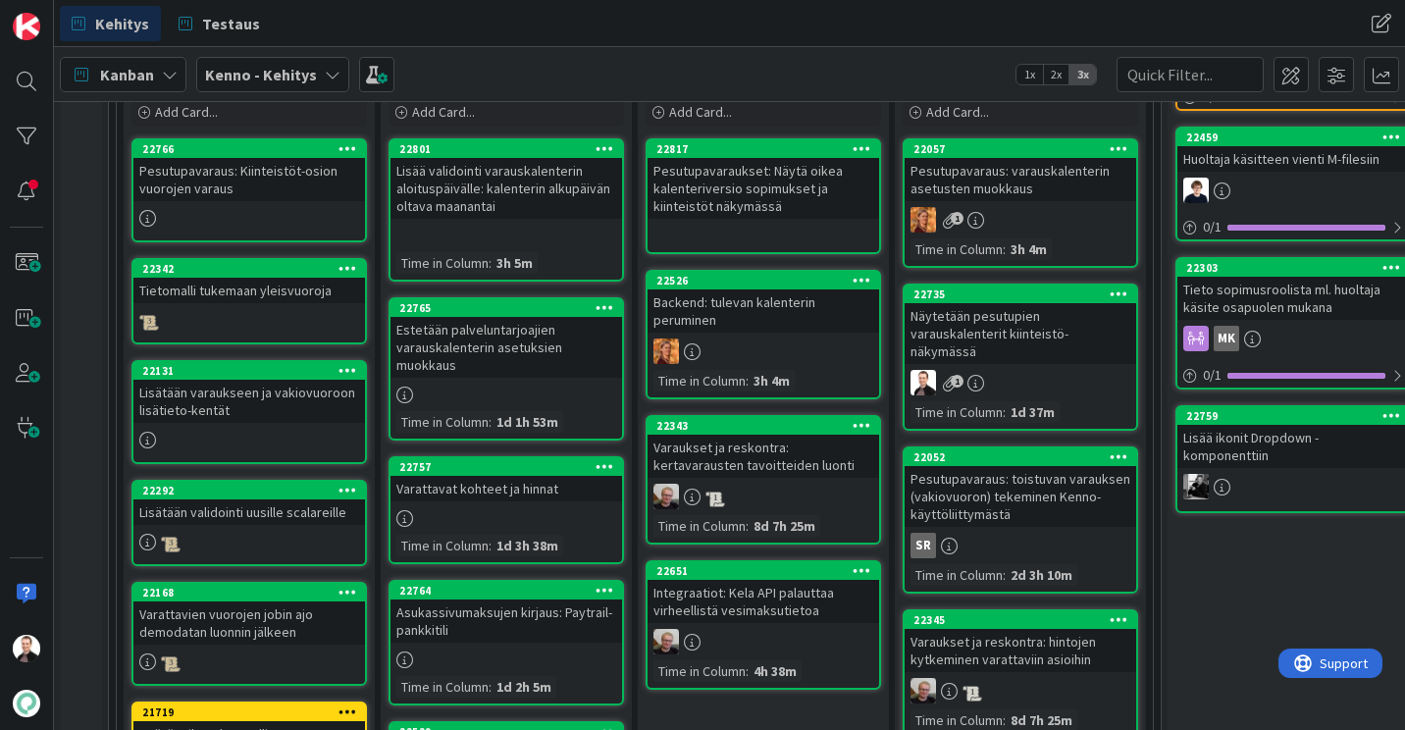
scroll to position [487, 0]
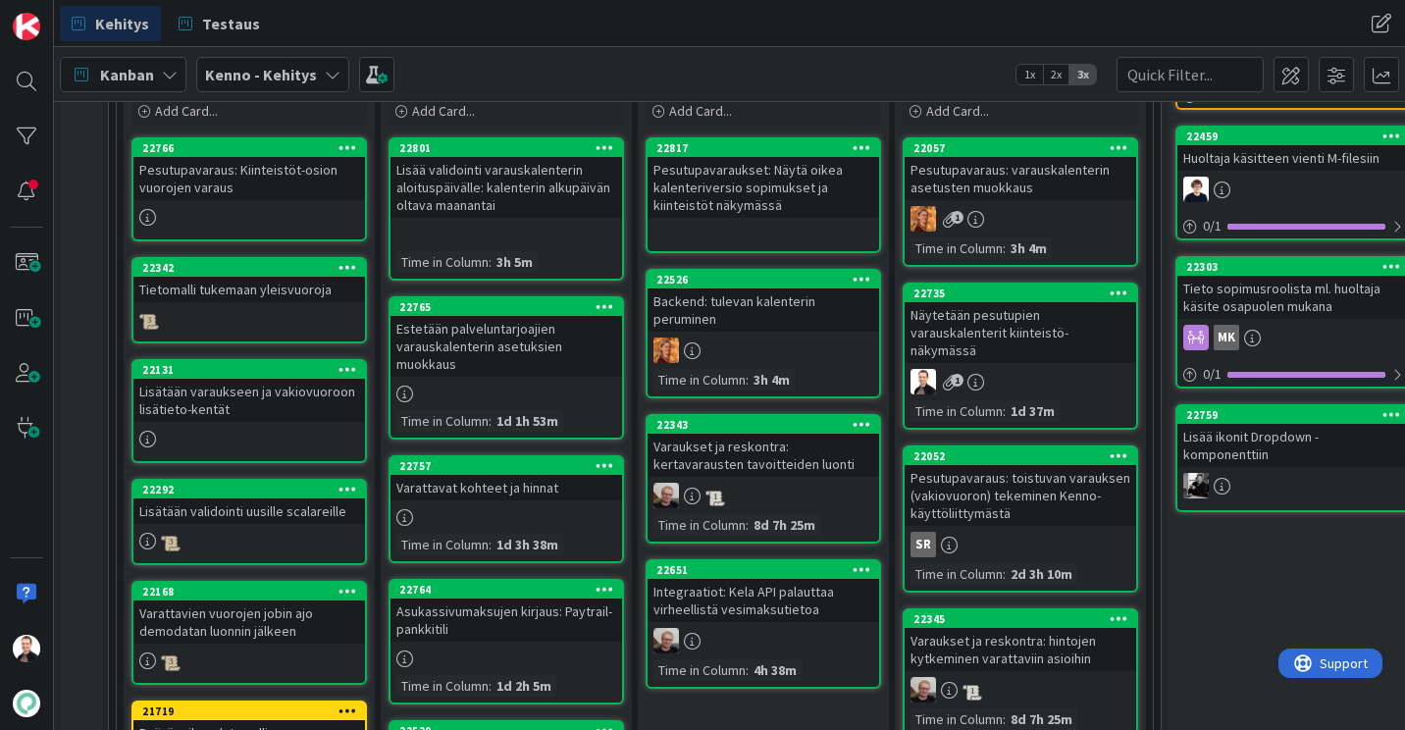
click at [797, 186] on div "Pesutupavaraukset: Näytä oikea kalenteriversio sopimukset ja kiinteistöt näkymä…" at bounding box center [764, 187] width 232 height 61
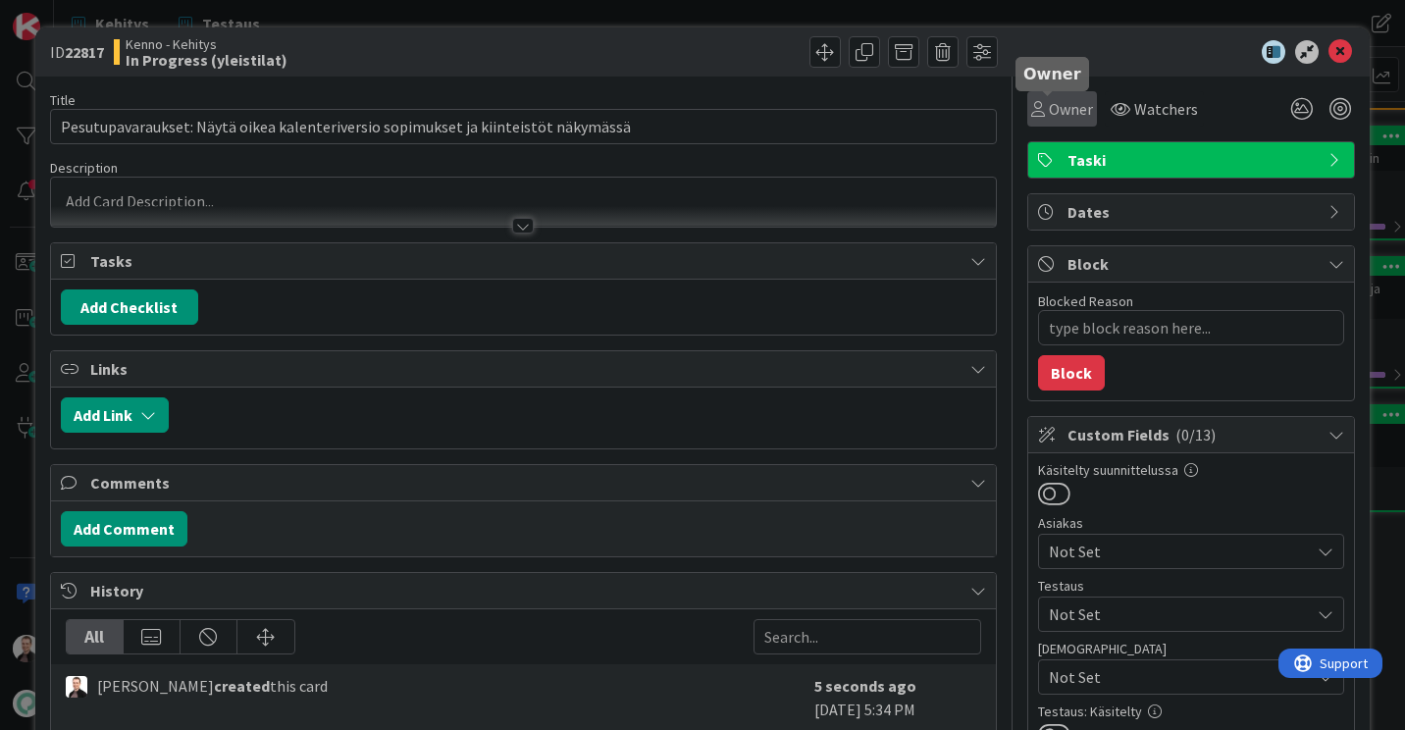
click at [1067, 101] on span "Owner" at bounding box center [1071, 109] width 44 height 24
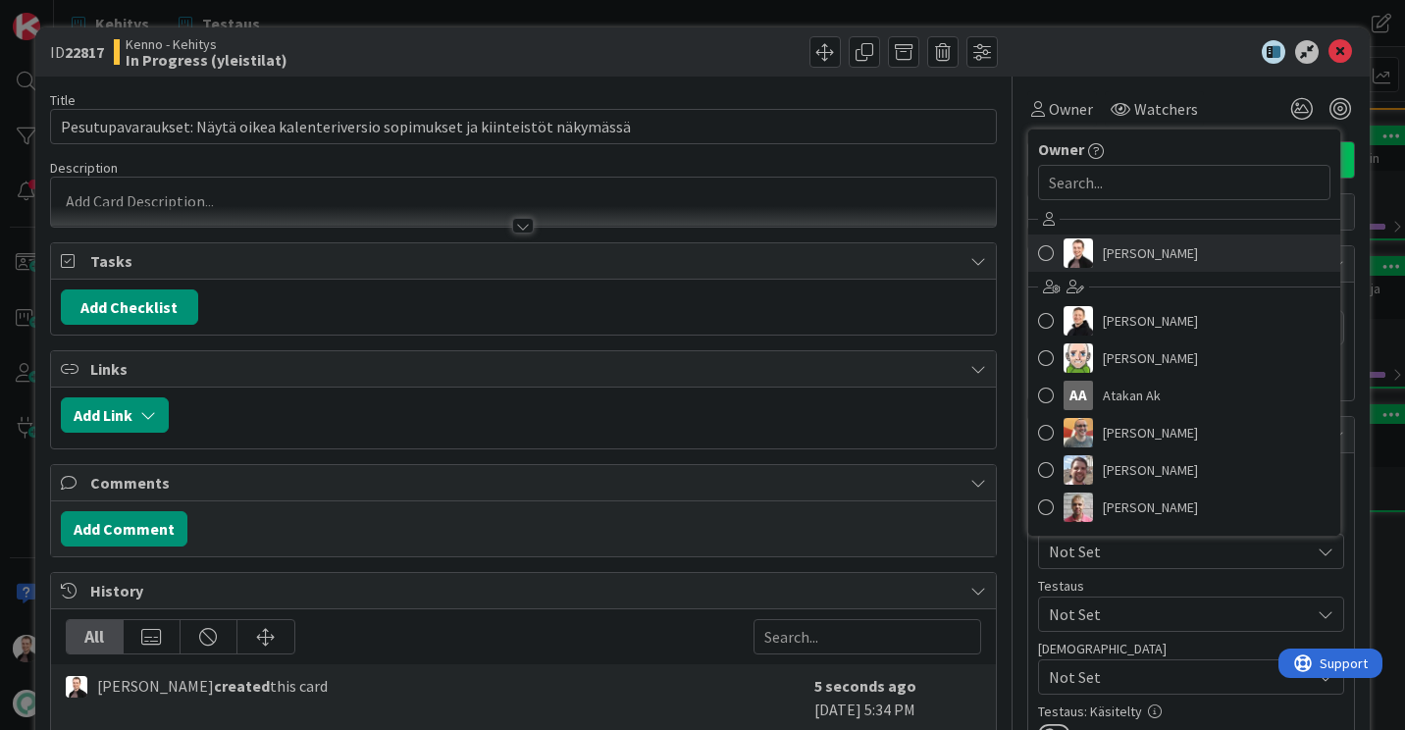
click at [1103, 243] on span "Ville Prami" at bounding box center [1150, 252] width 95 height 29
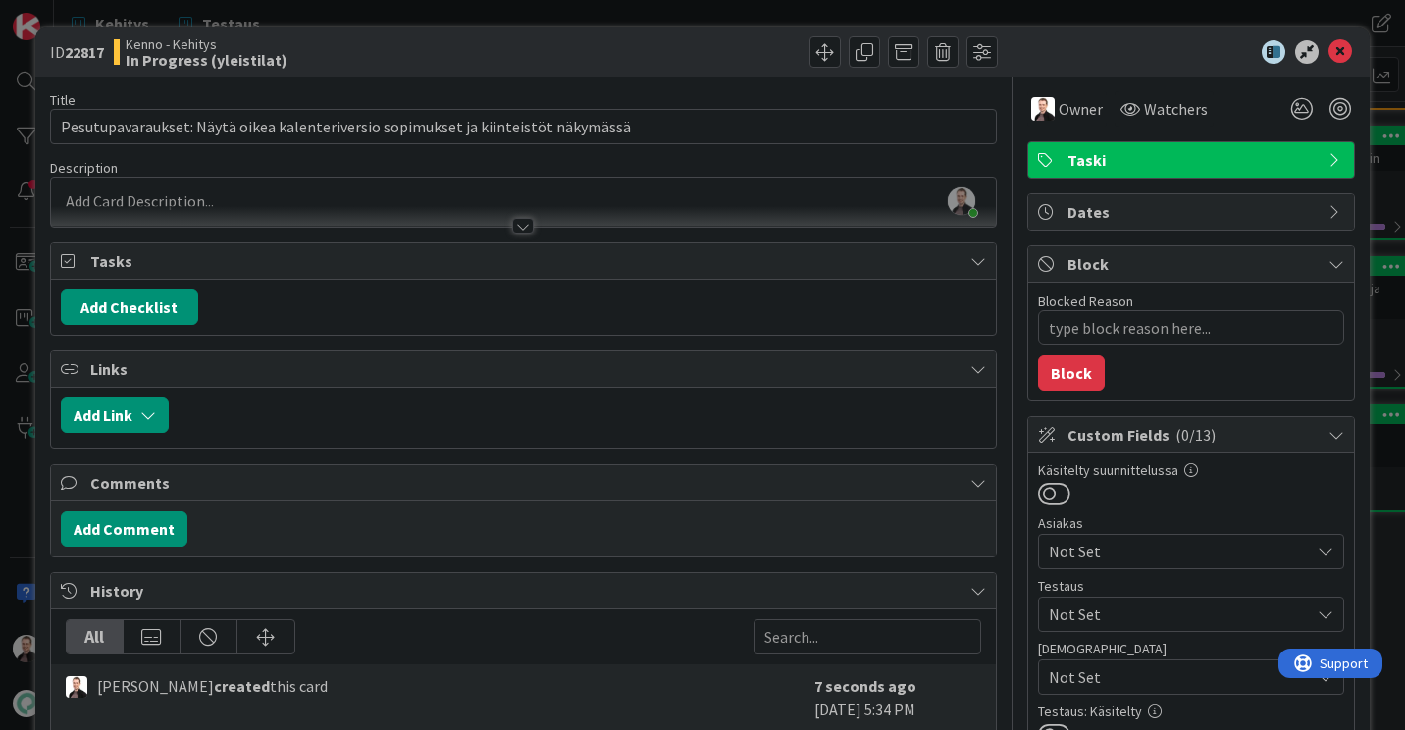
type textarea "x"
